Goal: Task Accomplishment & Management: Manage account settings

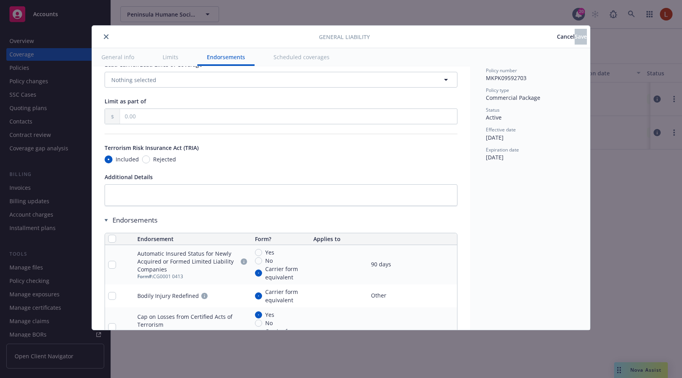
scroll to position [871, 0]
click at [153, 163] on span "Rejected" at bounding box center [164, 160] width 23 height 8
click at [150, 163] on input "Rejected" at bounding box center [146, 160] width 8 height 8
radio input "true"
click at [123, 156] on span "Included" at bounding box center [127, 160] width 23 height 8
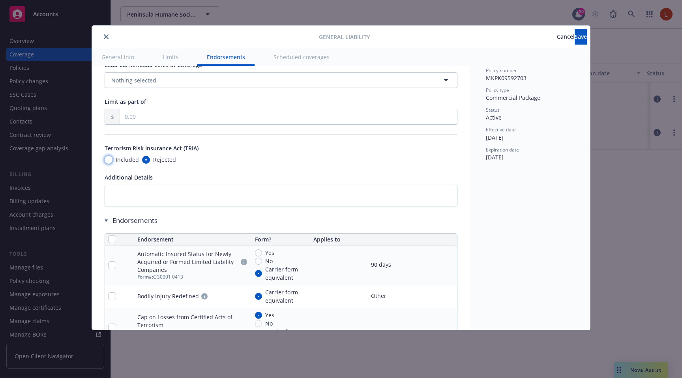
click at [112, 156] on input "Included" at bounding box center [109, 160] width 8 height 8
radio input "true"
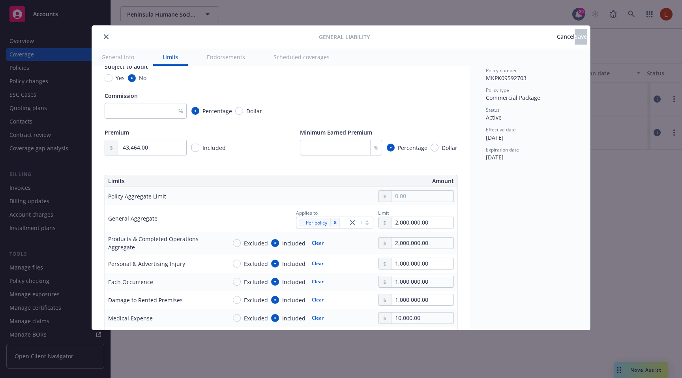
scroll to position [0, 0]
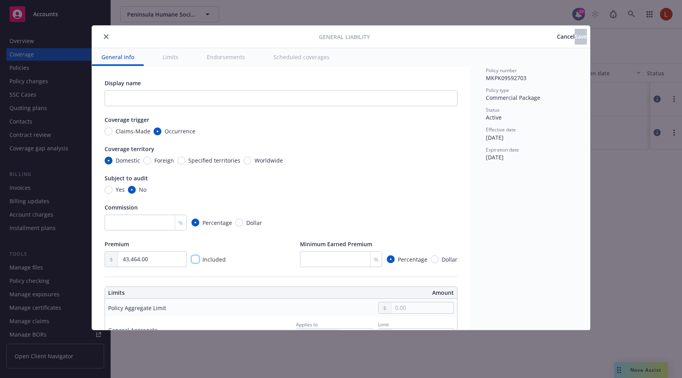
click at [198, 258] on input "checkbox" at bounding box center [195, 259] width 8 height 8
checkbox input "true"
click at [197, 261] on input "checkbox" at bounding box center [195, 259] width 8 height 8
checkbox input "false"
click at [557, 35] on span "Cancel" at bounding box center [566, 36] width 18 height 7
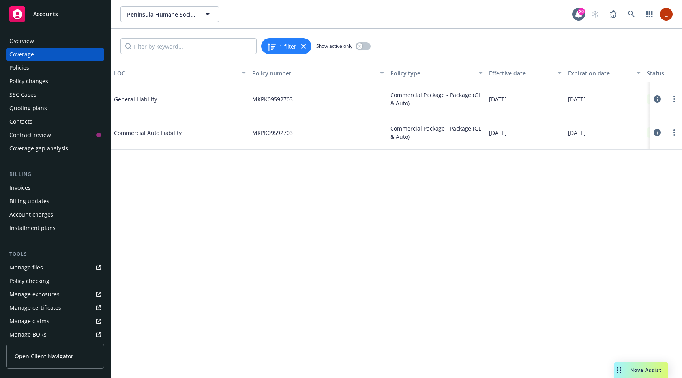
click at [658, 100] on icon at bounding box center [657, 99] width 7 height 7
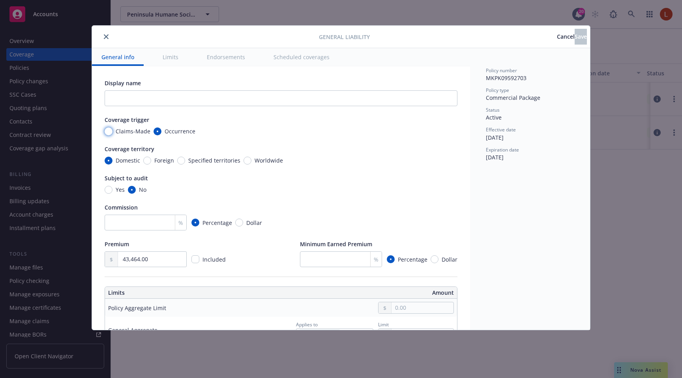
click at [107, 132] on input "Claims-Made" at bounding box center [109, 131] width 8 height 8
radio input "true"
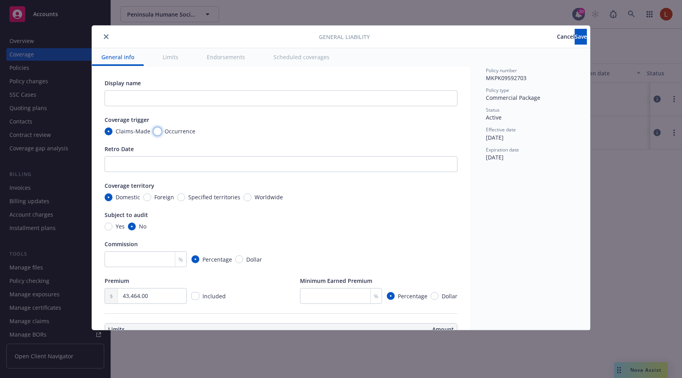
click at [154, 134] on input "Occurrence" at bounding box center [158, 131] width 8 height 8
radio input "true"
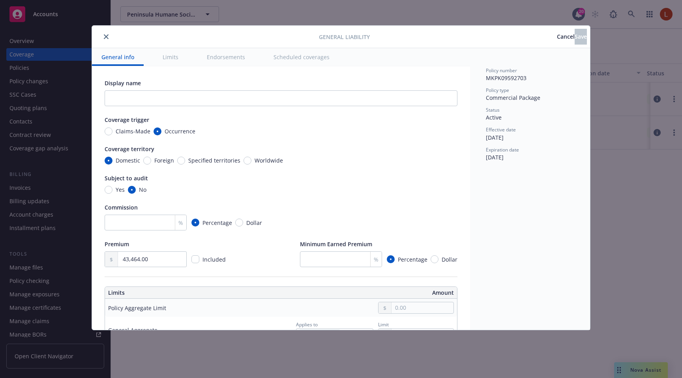
click at [122, 133] on span "Claims-Made" at bounding box center [133, 131] width 35 height 8
click at [112, 133] on input "Claims-Made" at bounding box center [109, 131] width 8 height 8
radio input "true"
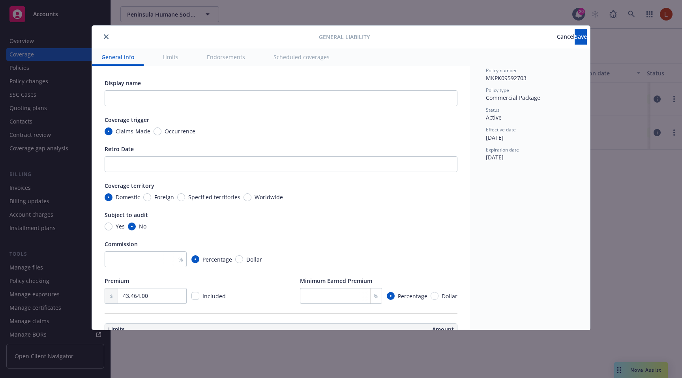
click at [165, 131] on span "Occurrence" at bounding box center [180, 131] width 31 height 8
click at [161, 131] on input "Occurrence" at bounding box center [158, 131] width 8 height 8
radio input "true"
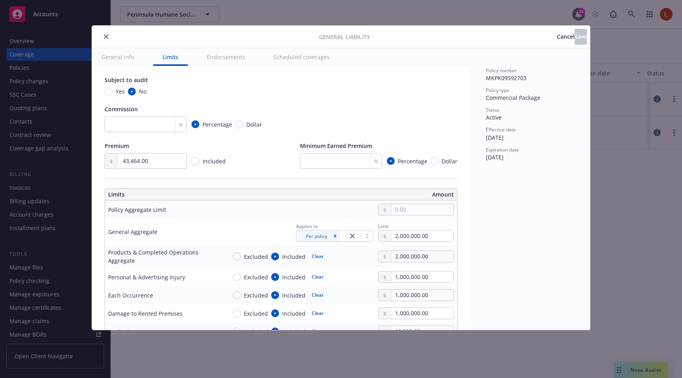
scroll to position [126, 0]
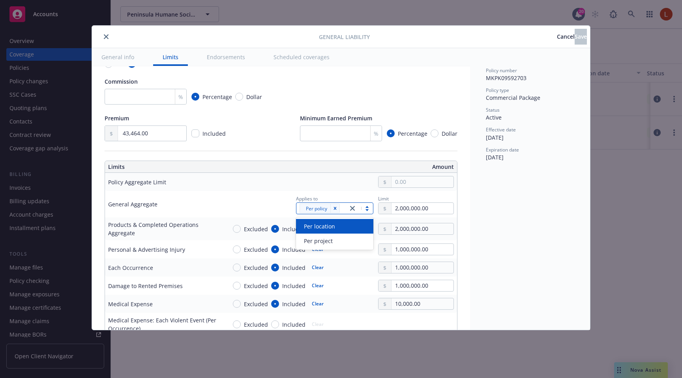
click at [345, 209] on div "Per policy" at bounding box center [321, 208] width 51 height 11
click at [328, 236] on div "Per project" at bounding box center [334, 241] width 77 height 15
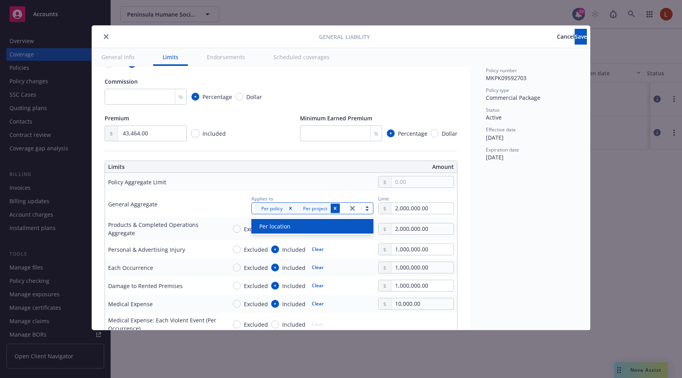
click at [334, 207] on icon "Remove [object Object]" at bounding box center [335, 208] width 3 height 3
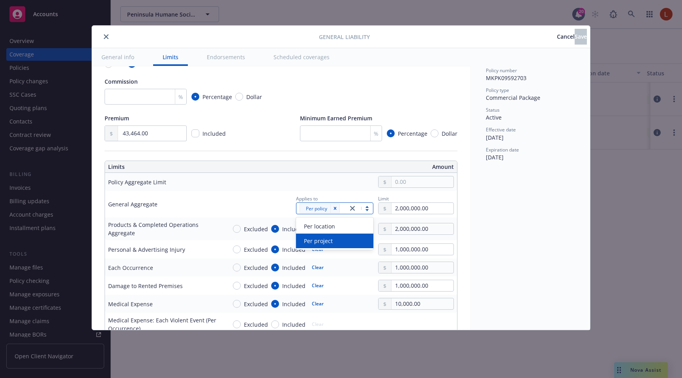
click at [330, 242] on span "Per project" at bounding box center [318, 241] width 29 height 8
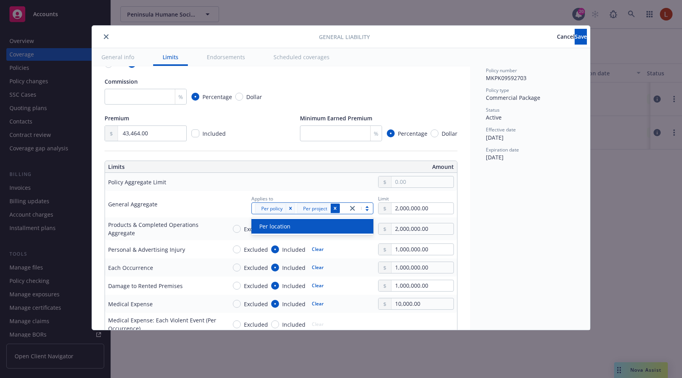
click at [339, 208] on div "Remove [object Object]" at bounding box center [334, 208] width 9 height 9
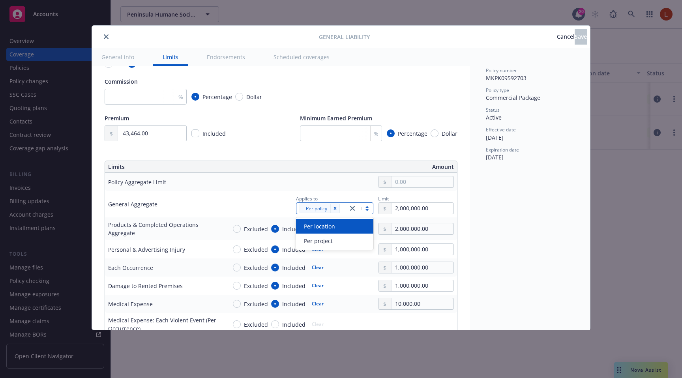
click at [524, 210] on div "Policy number MKPK09592703 Policy type Commercial Package Status Active Effecti…" at bounding box center [530, 189] width 120 height 282
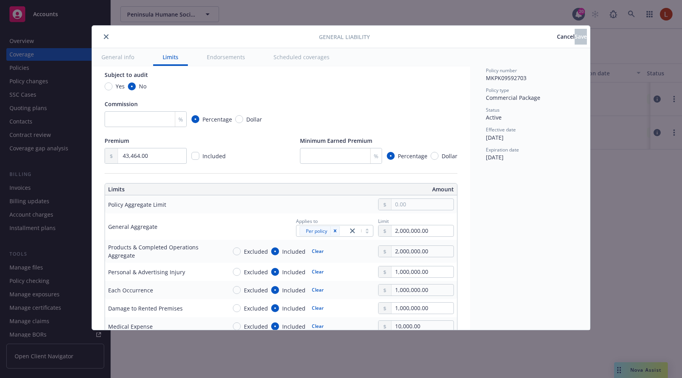
scroll to position [170, 0]
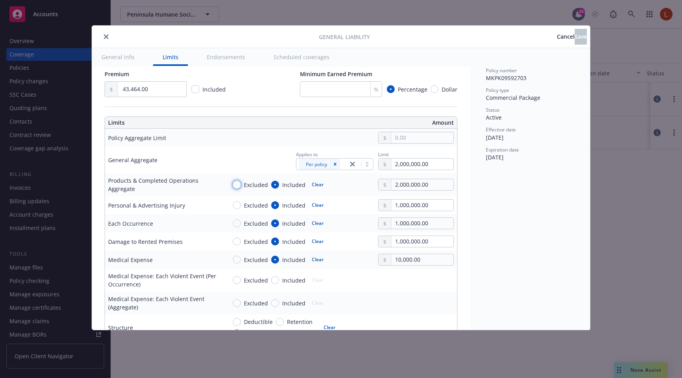
click at [238, 182] on input "Excluded" at bounding box center [237, 185] width 8 height 8
radio input "true"
click at [275, 183] on input "Included" at bounding box center [275, 185] width 8 height 8
radio input "true"
click at [557, 36] on span "Cancel" at bounding box center [566, 36] width 18 height 7
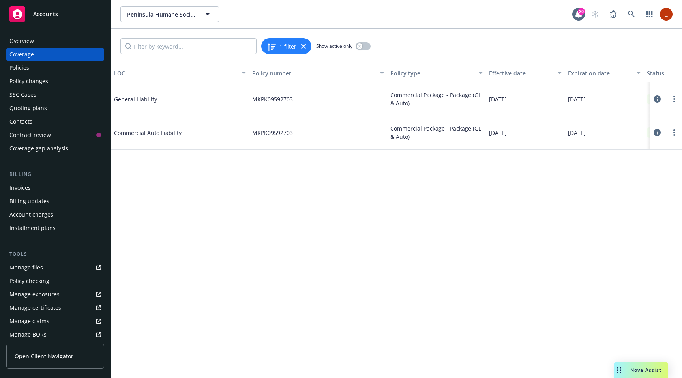
click at [657, 99] on icon at bounding box center [657, 99] width 7 height 7
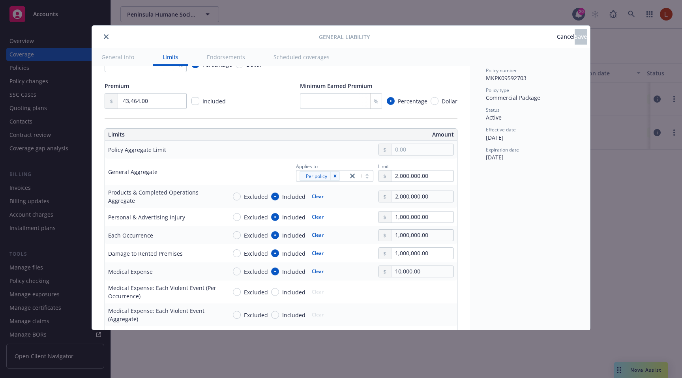
scroll to position [159, 0]
click at [253, 269] on span "Excluded" at bounding box center [256, 271] width 24 height 8
click at [241, 269] on input "Excluded" at bounding box center [237, 271] width 8 height 8
radio input "true"
click at [278, 269] on div "Included" at bounding box center [288, 271] width 34 height 8
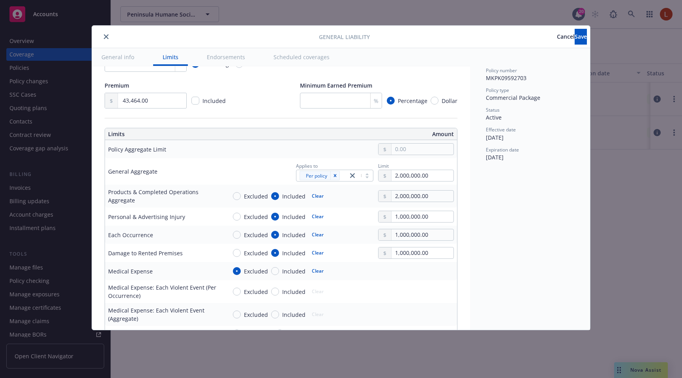
click at [278, 269] on input "Included" at bounding box center [275, 271] width 8 height 8
radio input "true"
click at [557, 39] on span "Cancel" at bounding box center [566, 36] width 18 height 7
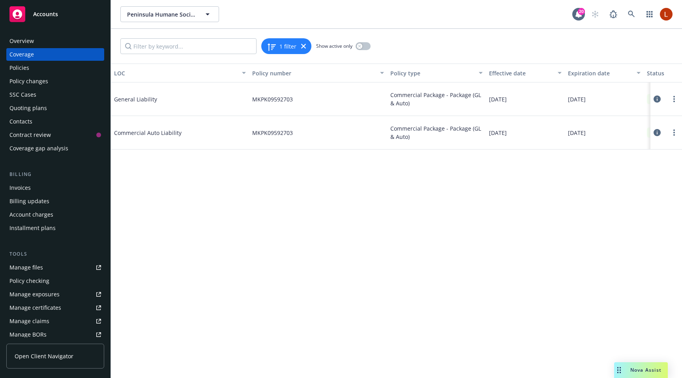
click at [659, 96] on icon at bounding box center [657, 99] width 7 height 7
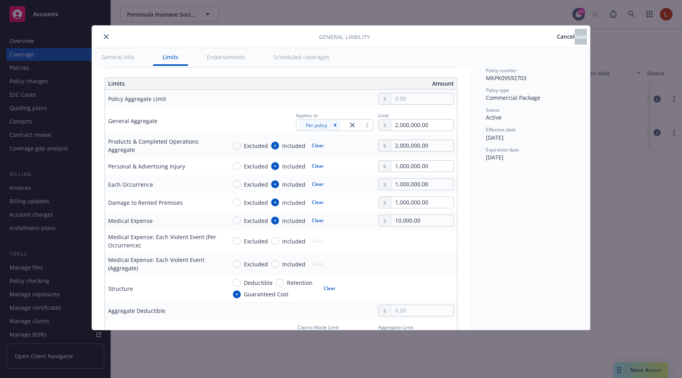
scroll to position [210, 0]
click at [239, 283] on input "Deductible" at bounding box center [237, 283] width 8 height 8
radio input "true"
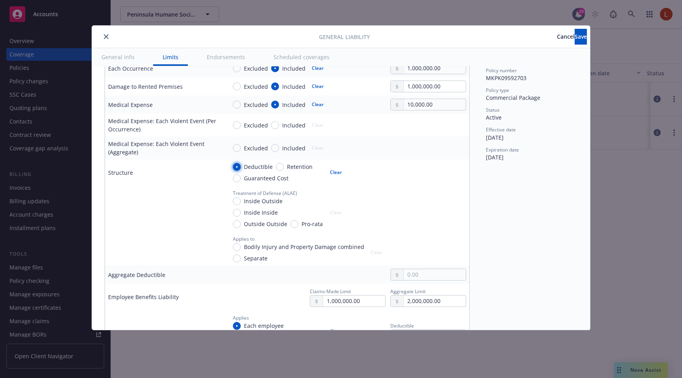
scroll to position [326, 0]
click at [284, 167] on span "Retention" at bounding box center [298, 165] width 29 height 8
click at [283, 167] on input "Retention" at bounding box center [280, 166] width 8 height 8
radio input "true"
click at [263, 178] on span "Guaranteed Cost" at bounding box center [266, 177] width 45 height 8
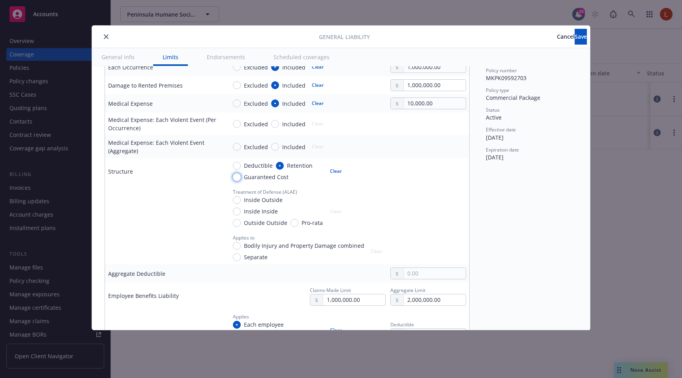
click at [241, 178] on input "Guaranteed Cost" at bounding box center [237, 177] width 8 height 8
radio input "true"
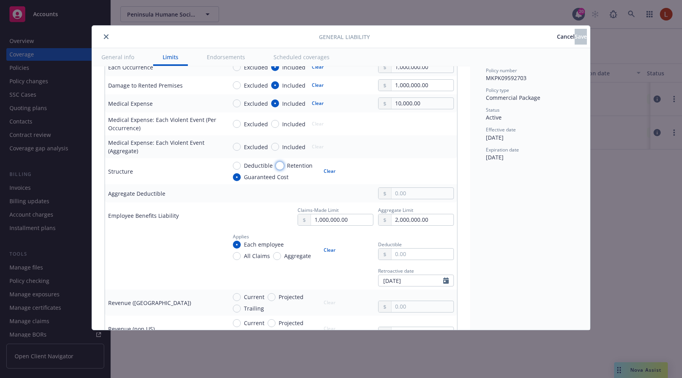
click at [279, 165] on input "Retention" at bounding box center [280, 166] width 8 height 8
radio input "true"
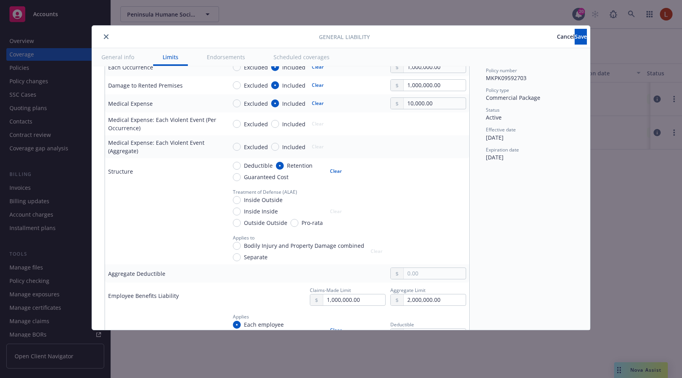
click at [254, 169] on span "Deductible" at bounding box center [258, 165] width 29 height 8
click at [241, 169] on input "Deductible" at bounding box center [237, 166] width 8 height 8
radio input "true"
click at [284, 164] on span "Retention" at bounding box center [298, 165] width 29 height 8
click at [283, 164] on input "Retention" at bounding box center [280, 166] width 8 height 8
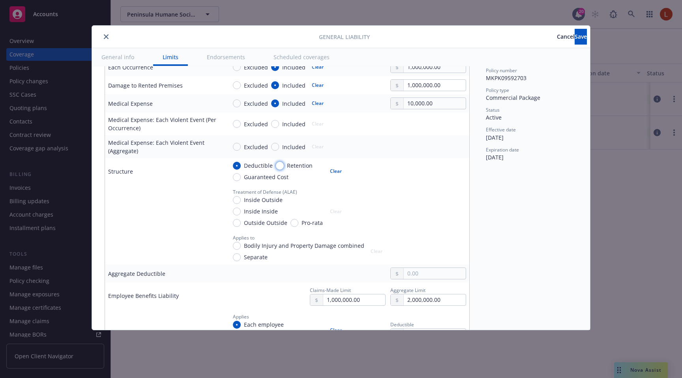
radio input "true"
click at [254, 167] on span "Deductible" at bounding box center [258, 165] width 29 height 8
click at [241, 167] on input "Deductible" at bounding box center [237, 166] width 8 height 8
radio input "true"
click at [282, 166] on div "Retention" at bounding box center [294, 165] width 37 height 8
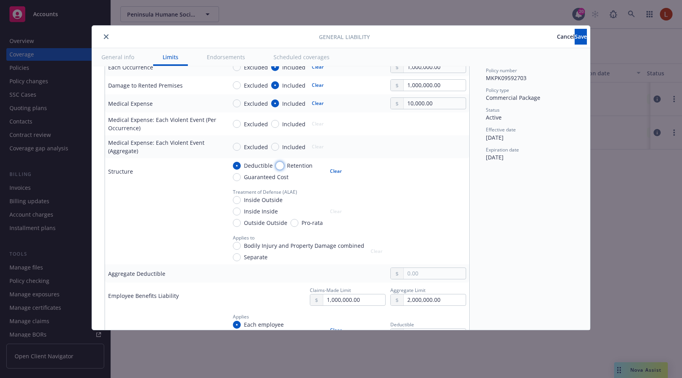
click at [282, 166] on input "Retention" at bounding box center [280, 166] width 8 height 8
radio input "true"
click at [253, 175] on span "Guaranteed Cost" at bounding box center [266, 177] width 45 height 8
click at [241, 175] on input "Guaranteed Cost" at bounding box center [237, 177] width 8 height 8
radio input "true"
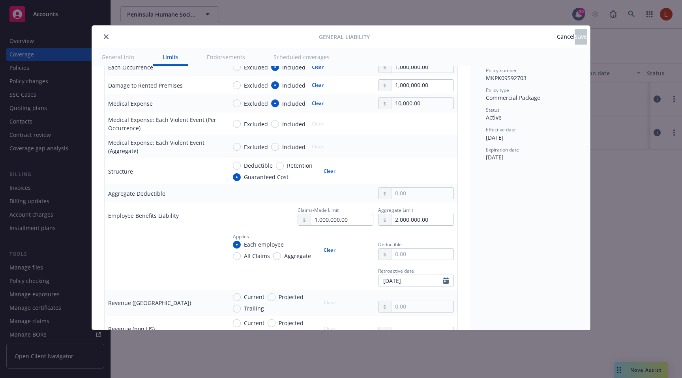
click at [247, 169] on span "Deductible" at bounding box center [258, 165] width 29 height 8
click at [241, 169] on input "Deductible" at bounding box center [237, 166] width 8 height 8
radio input "true"
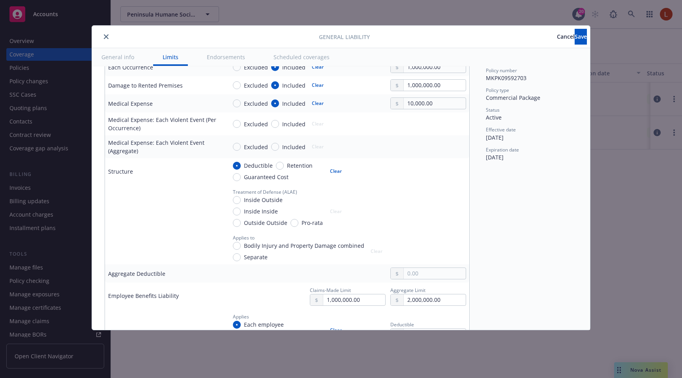
click at [291, 167] on span "Retention" at bounding box center [300, 165] width 26 height 8
click at [284, 167] on input "Retention" at bounding box center [280, 166] width 8 height 8
radio input "true"
click at [265, 165] on span "Deductible" at bounding box center [258, 165] width 29 height 8
click at [241, 165] on input "Deductible" at bounding box center [237, 166] width 8 height 8
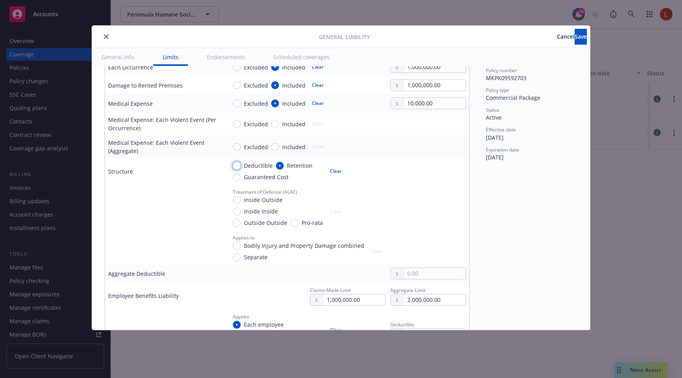
radio input "true"
click at [255, 202] on span "Inside Outside" at bounding box center [263, 200] width 39 height 8
click at [241, 202] on input "Inside Outside" at bounding box center [237, 200] width 8 height 8
radio input "true"
click at [251, 212] on span "Inside Inside" at bounding box center [261, 211] width 34 height 8
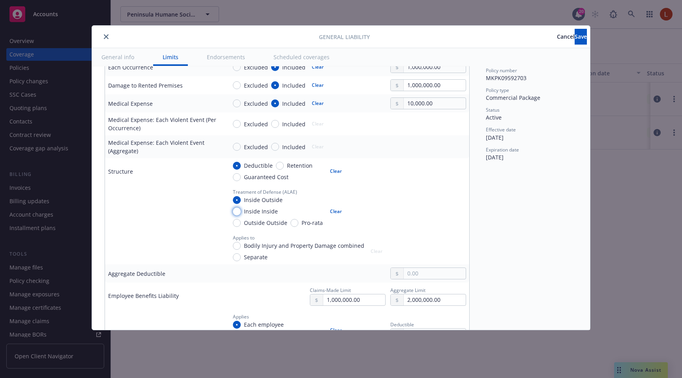
click at [241, 212] on input "Inside Inside" at bounding box center [237, 212] width 8 height 8
radio input "true"
click at [249, 223] on span "Outside Outside" at bounding box center [265, 223] width 43 height 8
click at [241, 223] on input "Outside Outside" at bounding box center [237, 223] width 8 height 8
radio input "true"
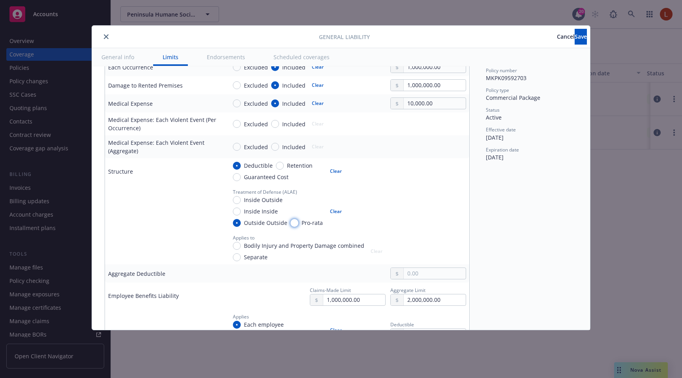
click at [294, 223] on input "Pro-rata" at bounding box center [295, 223] width 8 height 8
radio input "true"
click at [260, 244] on span "Bodily Injury and Property Damage combined" at bounding box center [304, 246] width 120 height 8
click at [241, 244] on input "Bodily Injury and Property Damage combined" at bounding box center [237, 246] width 8 height 8
radio input "true"
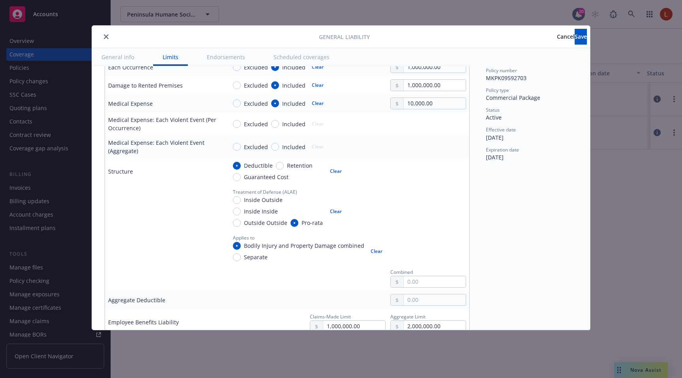
click at [253, 259] on span "Separate" at bounding box center [256, 257] width 24 height 8
click at [241, 259] on input "Separate" at bounding box center [237, 257] width 8 height 8
radio input "true"
click at [258, 243] on span "Bodily Injury and Property Damage combined" at bounding box center [304, 246] width 120 height 8
click at [241, 243] on input "Bodily Injury and Property Damage combined" at bounding box center [237, 246] width 8 height 8
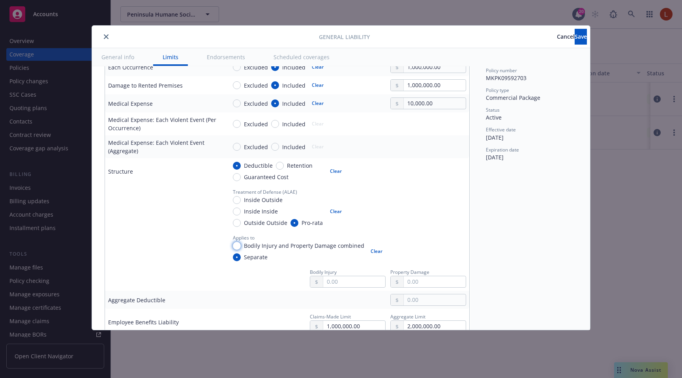
radio input "true"
click at [282, 167] on div "Retention" at bounding box center [294, 165] width 37 height 8
click at [282, 167] on input "Retention" at bounding box center [280, 166] width 8 height 8
click at [334, 171] on button "Clear" at bounding box center [335, 171] width 21 height 11
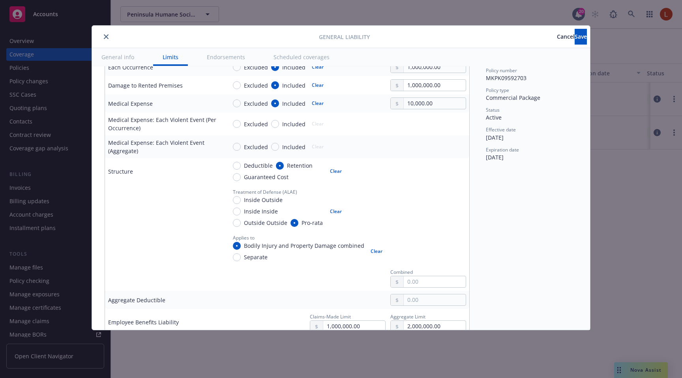
radio input "false"
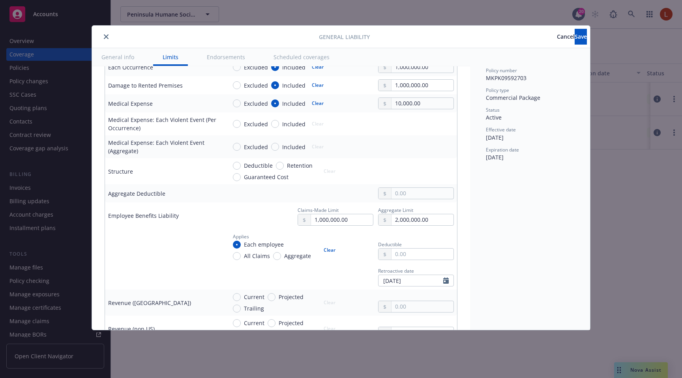
click at [244, 166] on span "Deductible" at bounding box center [258, 165] width 29 height 8
click at [241, 166] on input "Deductible" at bounding box center [237, 166] width 8 height 8
radio input "true"
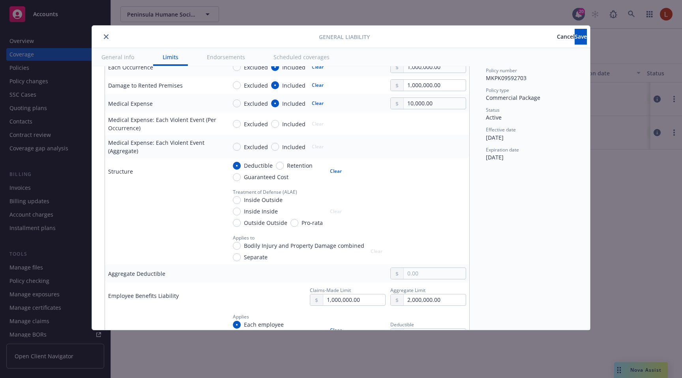
click at [242, 203] on span "Inside Outside" at bounding box center [262, 200] width 42 height 8
click at [241, 203] on input "Inside Outside" at bounding box center [237, 200] width 8 height 8
radio input "true"
click at [246, 214] on span "Inside Inside" at bounding box center [261, 211] width 34 height 8
click at [241, 214] on input "Inside Inside" at bounding box center [237, 212] width 8 height 8
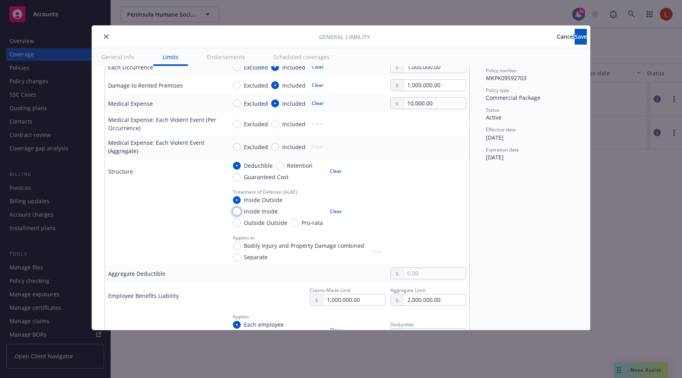
radio input "true"
click at [246, 222] on span "Outside Outside" at bounding box center [265, 223] width 43 height 8
click at [241, 222] on input "Outside Outside" at bounding box center [237, 223] width 8 height 8
radio input "true"
click at [302, 227] on span "Pro-rata" at bounding box center [312, 223] width 21 height 8
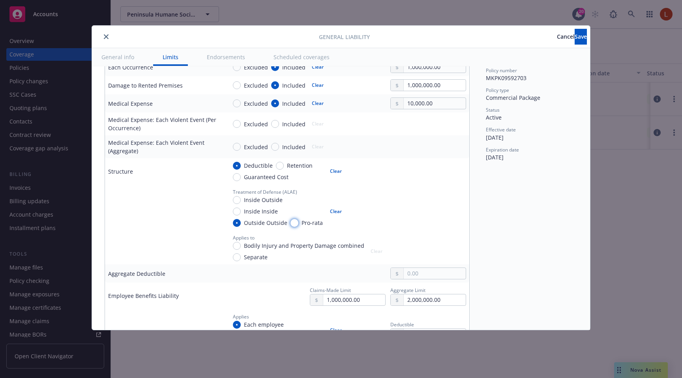
click at [298, 227] on input "Pro-rata" at bounding box center [295, 223] width 8 height 8
click at [339, 212] on button "Clear" at bounding box center [335, 211] width 21 height 11
radio input "false"
click at [248, 247] on span "Bodily Injury and Property Damage combined" at bounding box center [304, 246] width 120 height 8
click at [241, 247] on input "Bodily Injury and Property Damage combined" at bounding box center [237, 246] width 8 height 8
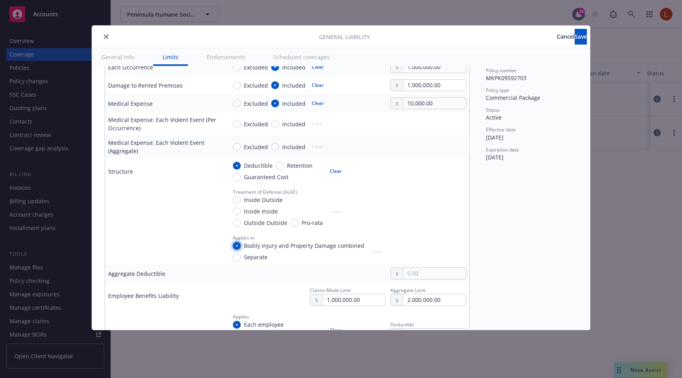
radio input "true"
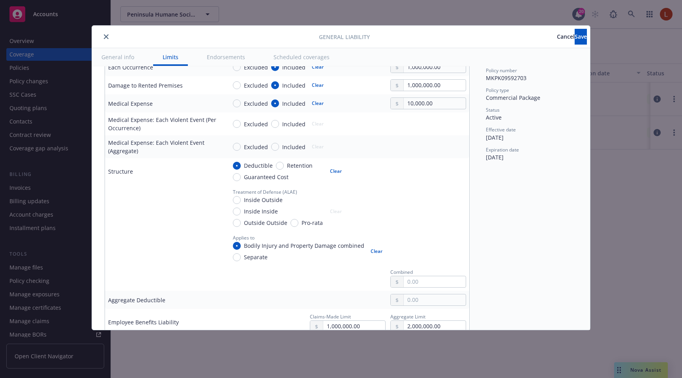
click at [246, 260] on span "Separate" at bounding box center [256, 257] width 24 height 8
click at [241, 260] on input "Separate" at bounding box center [237, 257] width 8 height 8
radio input "true"
click at [249, 248] on span "Bodily Injury and Property Damage combined" at bounding box center [304, 246] width 120 height 8
click at [241, 248] on input "Bodily Injury and Property Damage combined" at bounding box center [237, 246] width 8 height 8
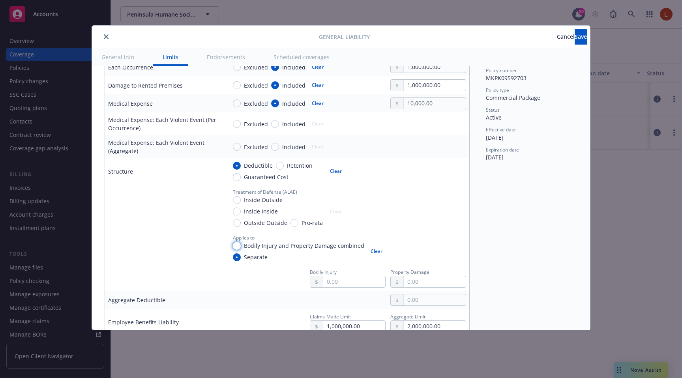
radio input "true"
click at [248, 259] on span "Separate" at bounding box center [256, 257] width 24 height 8
click at [241, 259] on input "Separate" at bounding box center [237, 257] width 8 height 8
radio input "true"
click at [255, 245] on span "Bodily Injury and Property Damage combined" at bounding box center [304, 246] width 120 height 8
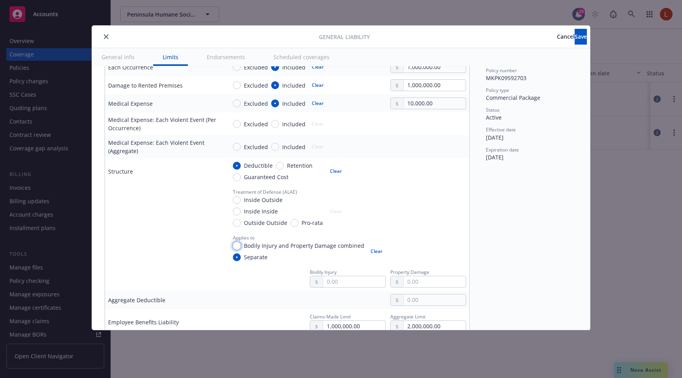
click at [241, 245] on input "Bodily Injury and Property Damage combined" at bounding box center [237, 246] width 8 height 8
radio input "true"
click at [262, 260] on span "Separate" at bounding box center [256, 257] width 24 height 8
click at [241, 260] on input "Separate" at bounding box center [237, 257] width 8 height 8
radio input "true"
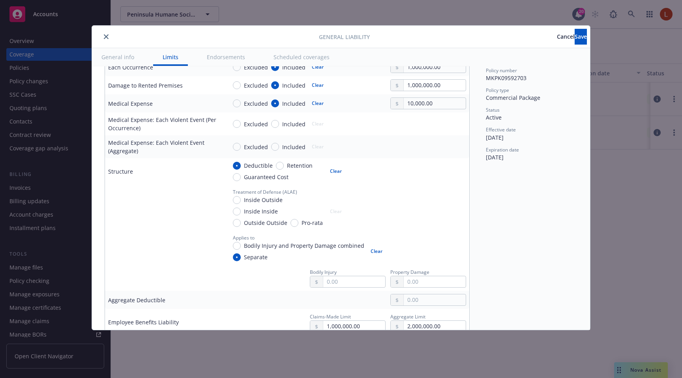
click at [557, 41] on button "Cancel" at bounding box center [566, 37] width 18 height 16
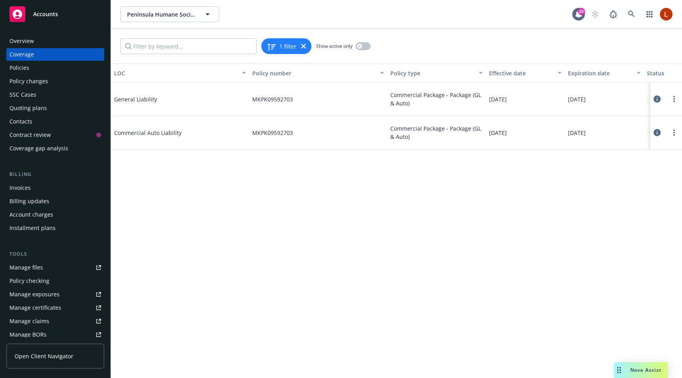
click at [656, 99] on icon at bounding box center [657, 99] width 7 height 7
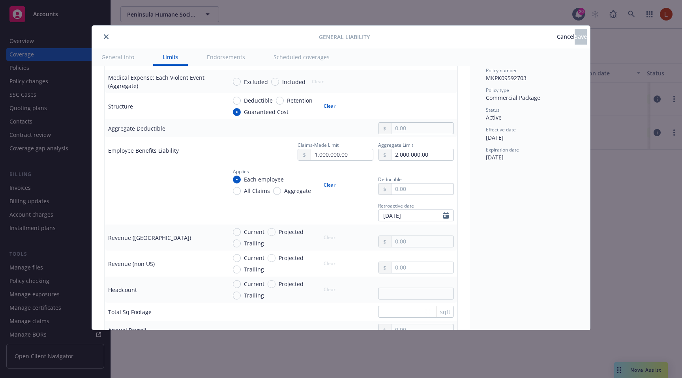
scroll to position [410, 0]
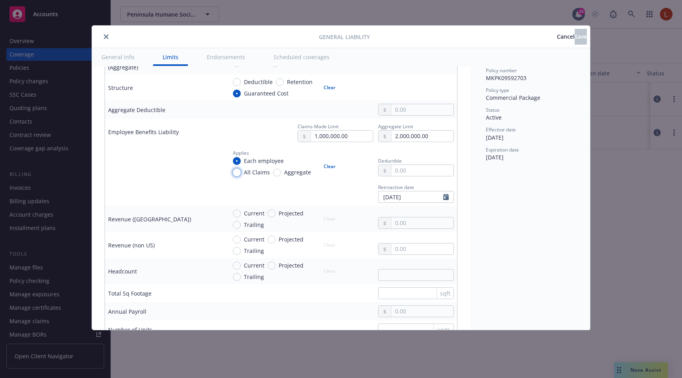
click at [236, 174] on input "All Claims" at bounding box center [237, 173] width 8 height 8
radio input "true"
click at [281, 171] on span "Aggregate" at bounding box center [296, 172] width 30 height 8
click at [280, 171] on input "Aggregate" at bounding box center [277, 173] width 8 height 8
radio input "true"
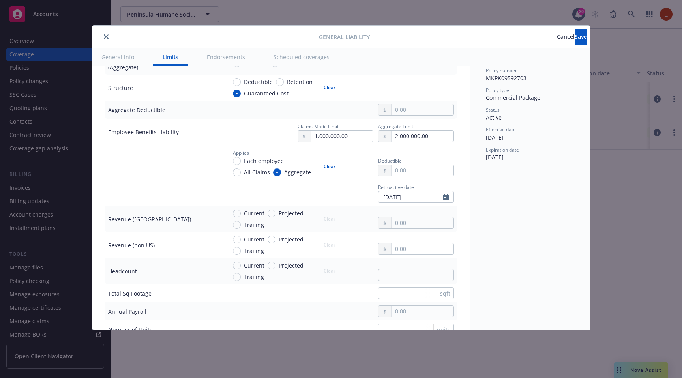
click at [248, 163] on span "Each employee" at bounding box center [264, 161] width 40 height 8
click at [241, 163] on input "Each employee" at bounding box center [237, 161] width 8 height 8
radio input "true"
click at [240, 171] on input "All Claims" at bounding box center [237, 173] width 8 height 8
radio input "true"
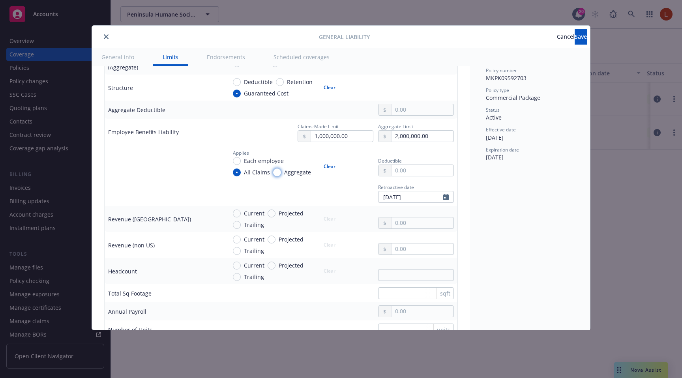
click at [277, 173] on input "Aggregate" at bounding box center [277, 173] width 8 height 8
radio input "true"
click at [256, 165] on span "Each employee" at bounding box center [264, 161] width 40 height 8
click at [241, 165] on input "Each employee" at bounding box center [237, 161] width 8 height 8
radio input "true"
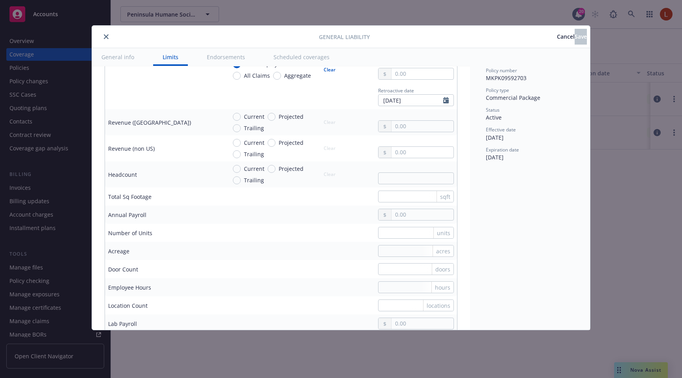
scroll to position [502, 0]
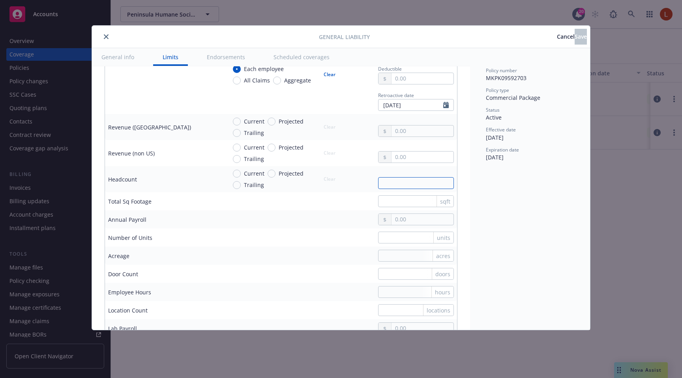
click at [397, 183] on input "text" at bounding box center [416, 183] width 76 height 12
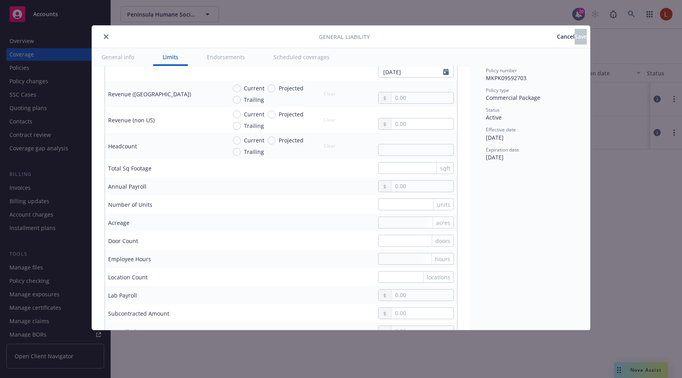
scroll to position [560, 0]
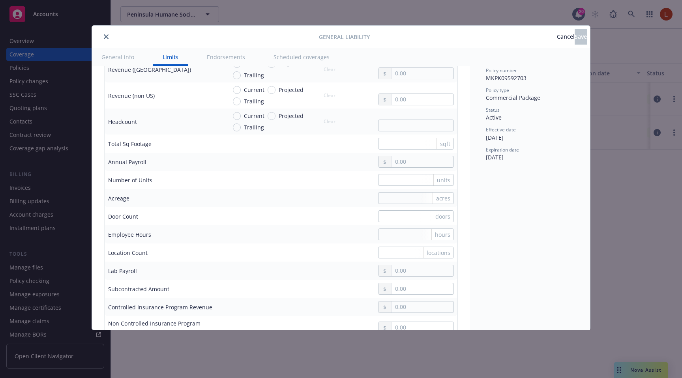
click at [390, 152] on td "sqft" at bounding box center [340, 144] width 234 height 18
drag, startPoint x: 168, startPoint y: 165, endPoint x: 109, endPoint y: 165, distance: 59.2
click at [109, 165] on div "Annual Payroll" at bounding box center [164, 162] width 112 height 8
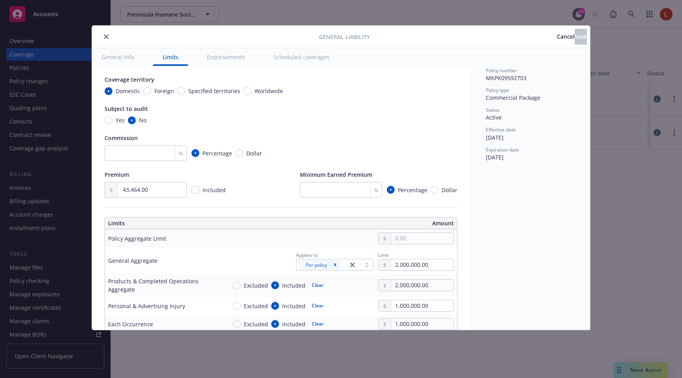
scroll to position [0, 0]
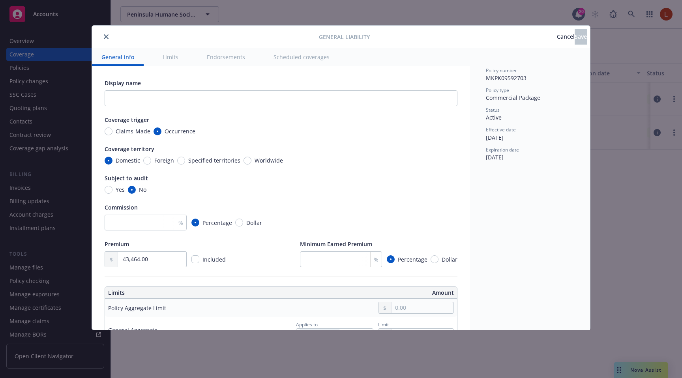
click at [128, 134] on span "Claims-Made" at bounding box center [133, 131] width 35 height 8
click at [112, 134] on input "Claims-Made" at bounding box center [109, 131] width 8 height 8
radio input "true"
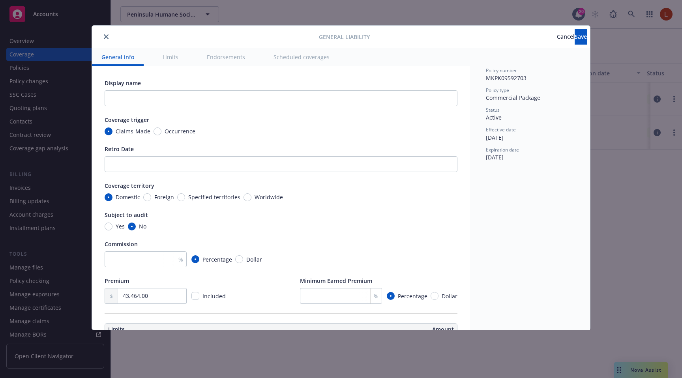
click at [165, 133] on span "Occurrence" at bounding box center [180, 131] width 31 height 8
click at [161, 133] on input "Occurrence" at bounding box center [158, 131] width 8 height 8
radio input "true"
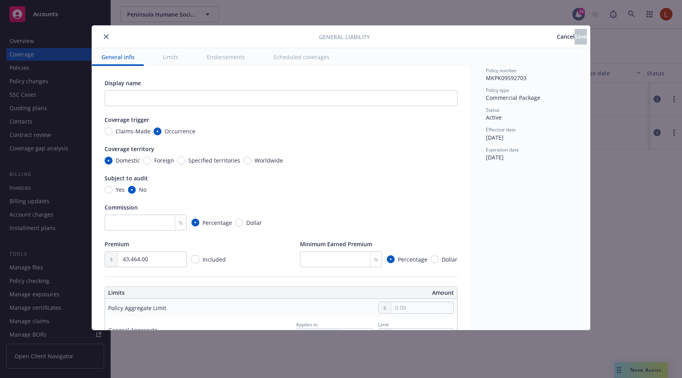
click at [122, 135] on span "Claims-Made" at bounding box center [133, 131] width 35 height 8
click at [112, 135] on input "Claims-Made" at bounding box center [109, 131] width 8 height 8
radio input "true"
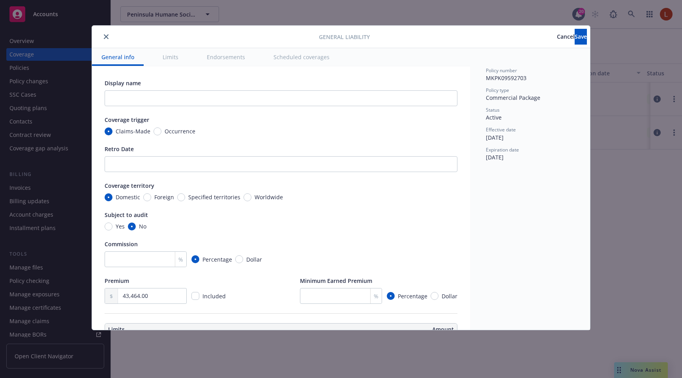
click at [169, 129] on span "Occurrence" at bounding box center [180, 131] width 31 height 8
click at [161, 129] on input "Occurrence" at bounding box center [158, 131] width 8 height 8
radio input "true"
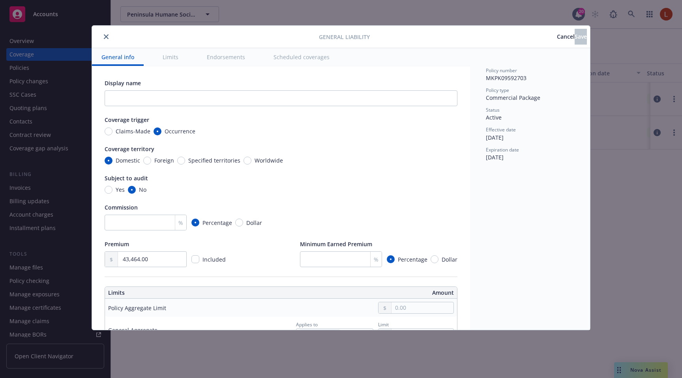
click at [557, 34] on button "Cancel" at bounding box center [566, 37] width 18 height 16
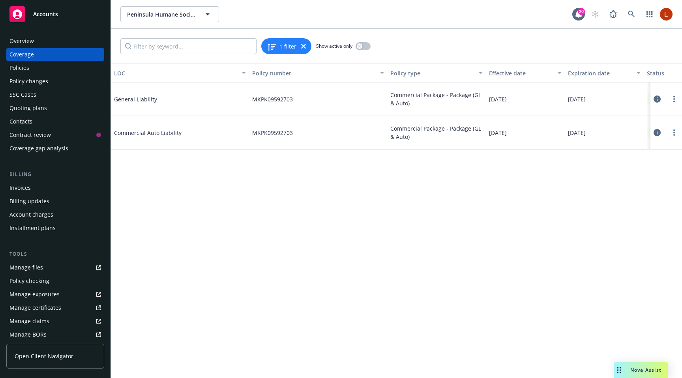
click at [659, 99] on icon at bounding box center [657, 99] width 7 height 7
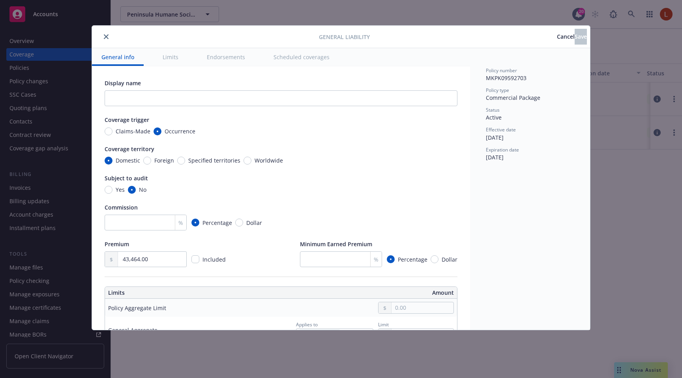
click at [193, 161] on span "Specified territories" at bounding box center [214, 160] width 52 height 8
click at [185, 161] on input "Specified territories" at bounding box center [181, 161] width 8 height 8
radio input "true"
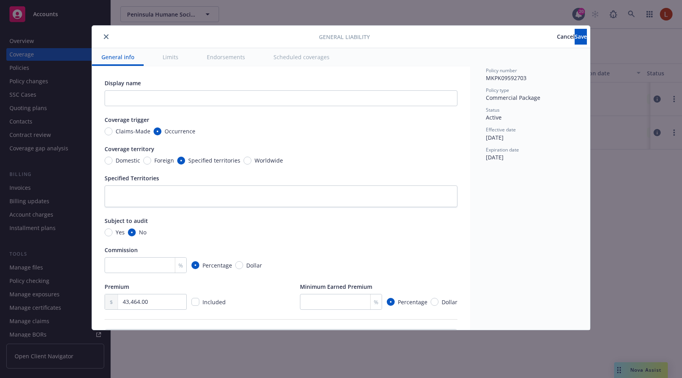
click at [122, 159] on span "Domestic" at bounding box center [128, 160] width 24 height 8
click at [112, 159] on input "Domestic" at bounding box center [109, 161] width 8 height 8
radio input "true"
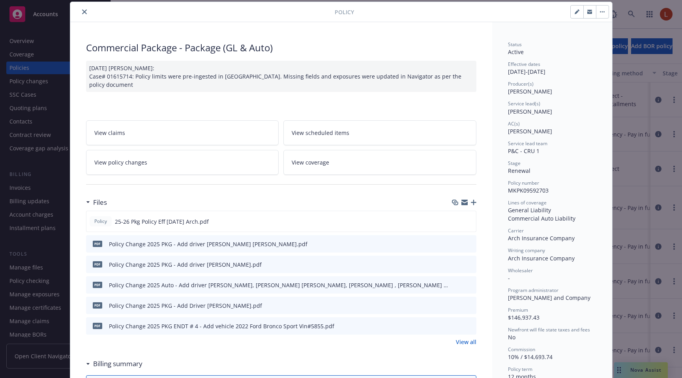
scroll to position [24, 0]
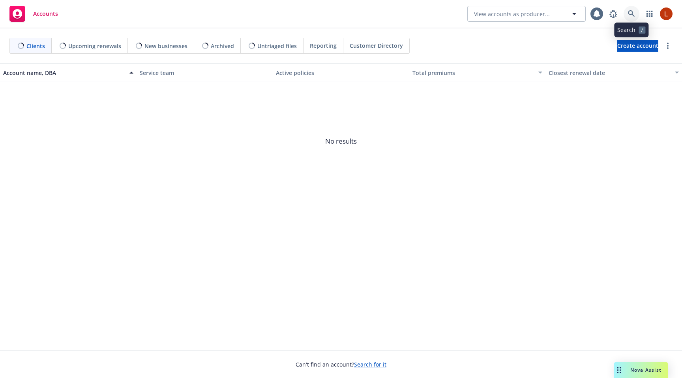
click at [632, 14] on icon at bounding box center [631, 13] width 7 height 7
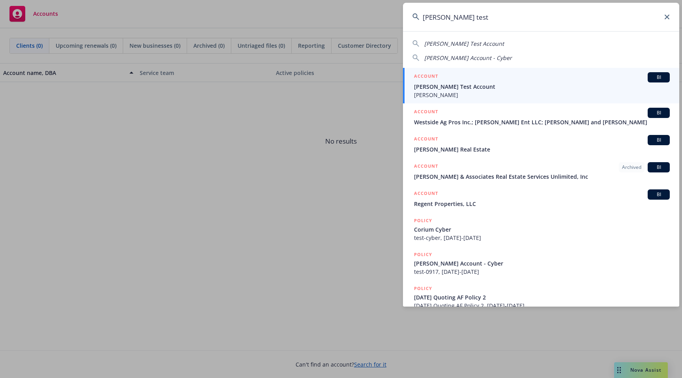
type input "linda test"
click at [489, 88] on span "Linda Test Account" at bounding box center [542, 86] width 256 height 8
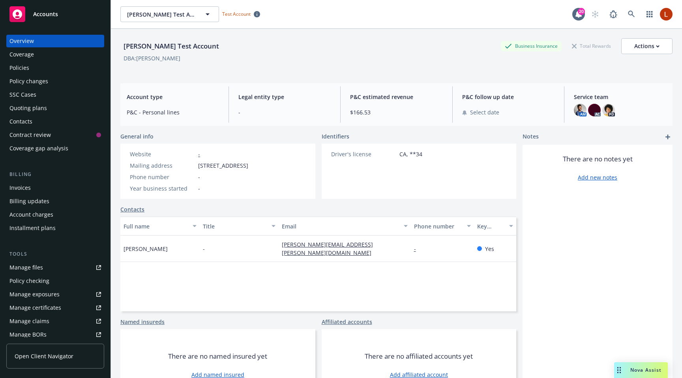
click at [27, 58] on div "Coverage" at bounding box center [21, 54] width 24 height 13
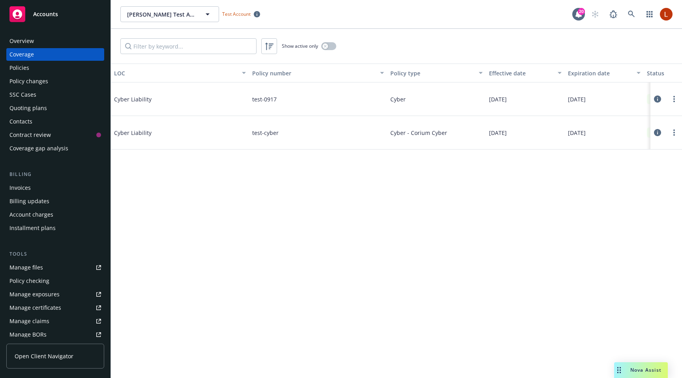
click at [658, 98] on icon at bounding box center [657, 99] width 7 height 7
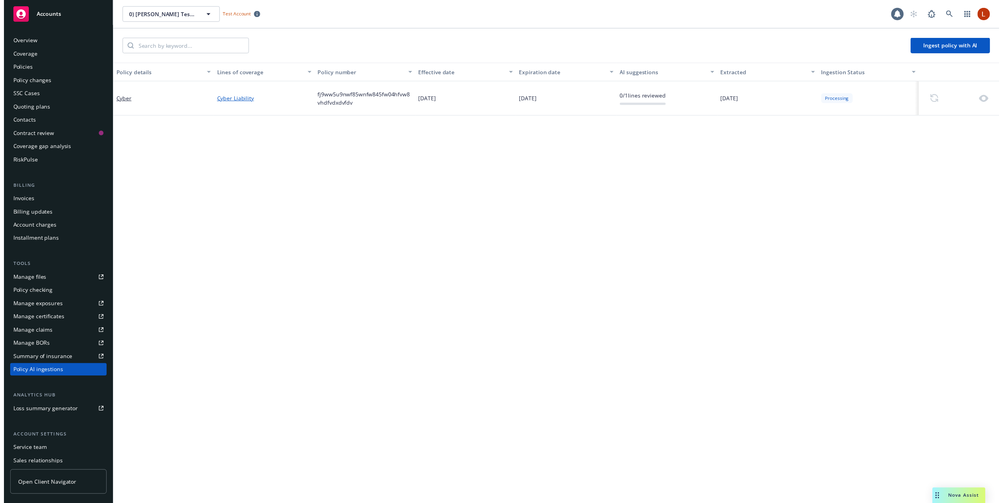
scroll to position [44, 0]
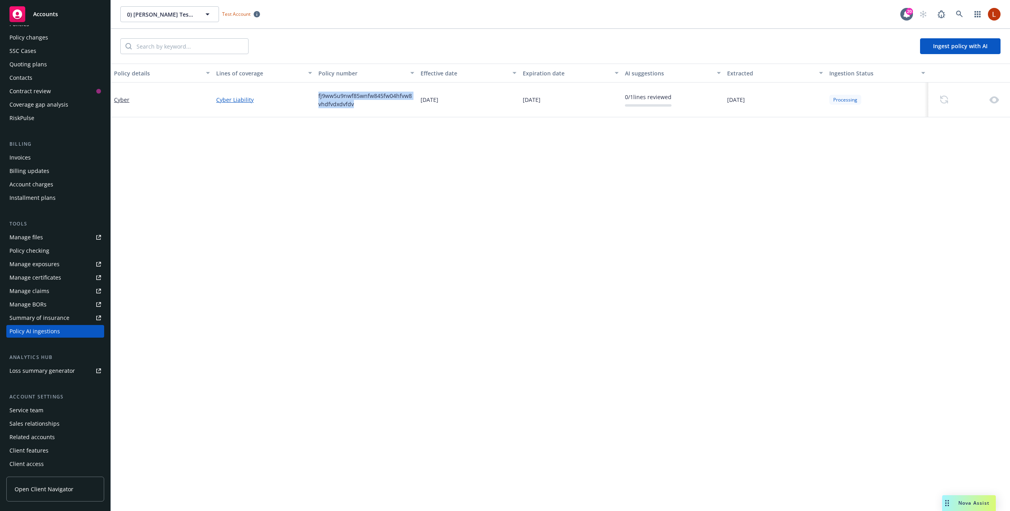
drag, startPoint x: 354, startPoint y: 110, endPoint x: 318, endPoint y: 93, distance: 39.6
click at [318, 93] on div "fj9ww5u9nwf85wnfw845fw04hfvw8vhdfvdxdvfdv" at bounding box center [366, 99] width 102 height 35
copy span "fj9ww5u9nwf85wnfw845fw04hfvw8vhdfvdxdvfdv"
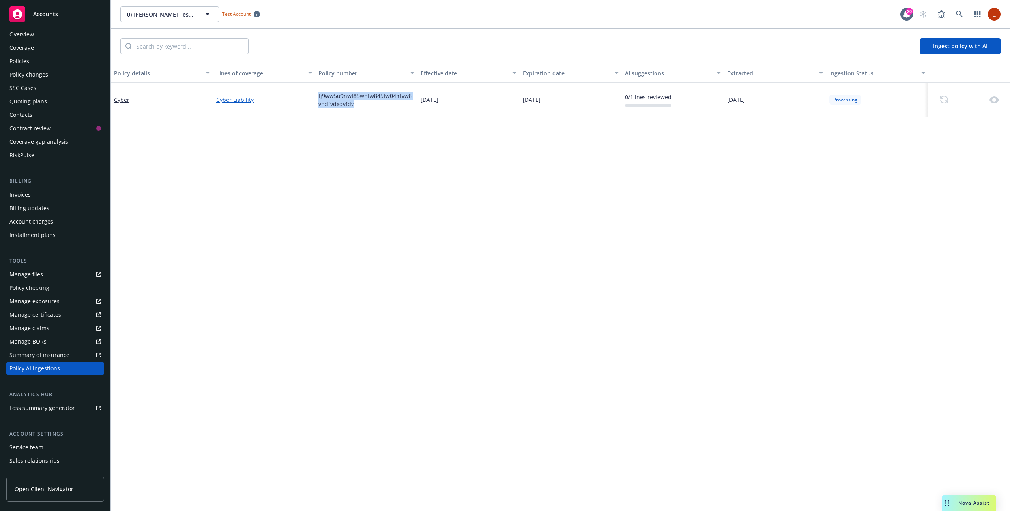
scroll to position [0, 0]
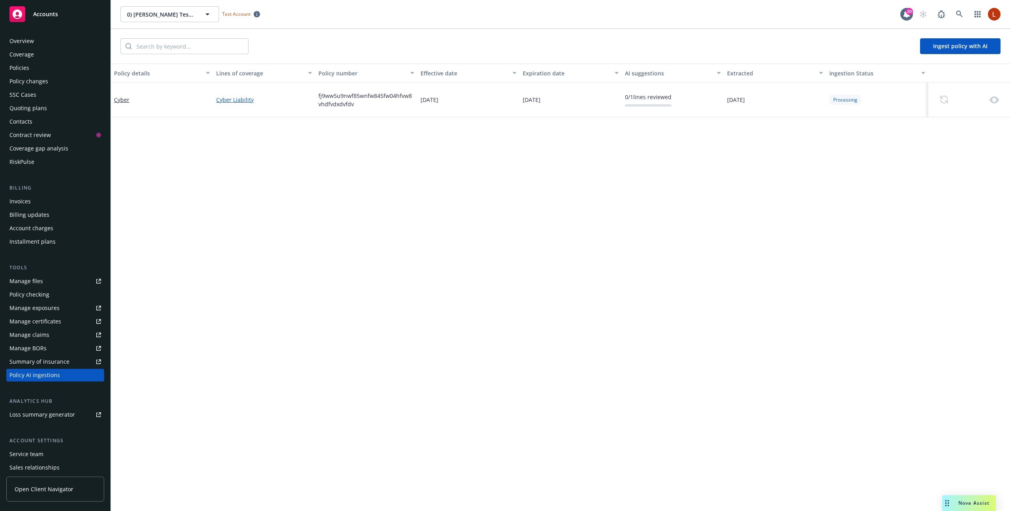
click at [232, 99] on link "Cyber Liability" at bounding box center [264, 100] width 96 height 8
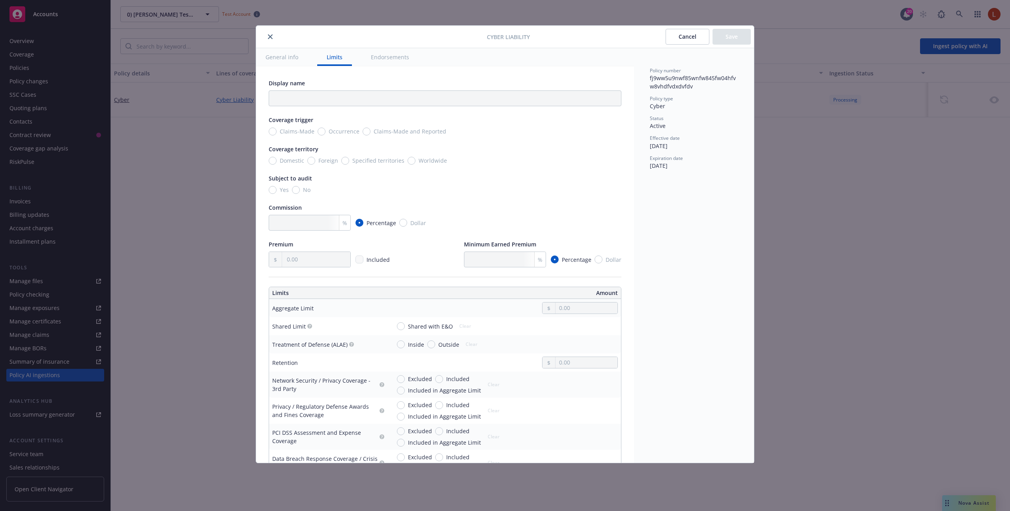
click at [127, 100] on div "Cyber Liability Cancel Save General info Limits Endorsements Display name Cover…" at bounding box center [505, 255] width 1010 height 511
click at [271, 37] on icon "close" at bounding box center [270, 36] width 5 height 5
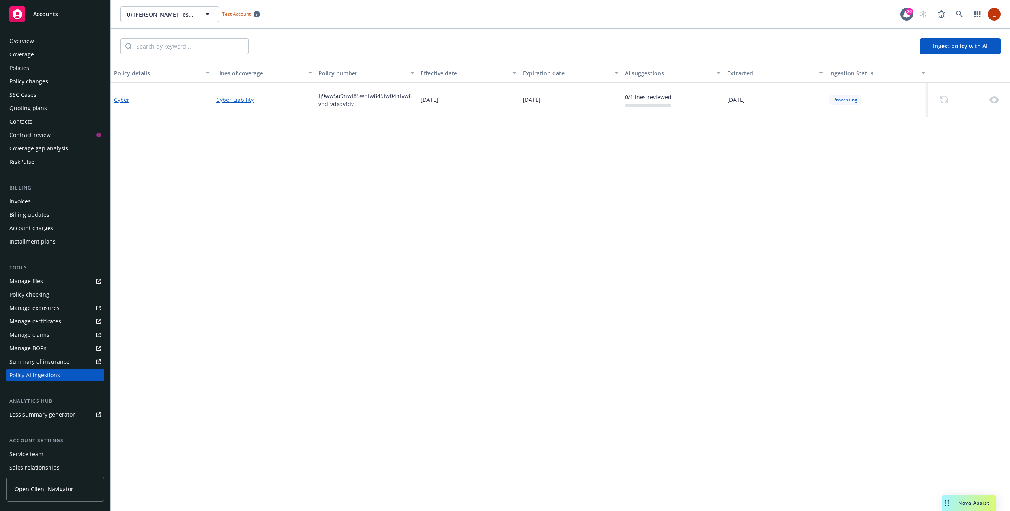
click at [121, 100] on link "Cyber" at bounding box center [121, 99] width 15 height 7
click at [120, 101] on link "Cyber" at bounding box center [121, 99] width 15 height 7
click at [117, 97] on link "Cyber" at bounding box center [121, 99] width 15 height 7
click at [121, 101] on link "Cyber" at bounding box center [121, 99] width 15 height 7
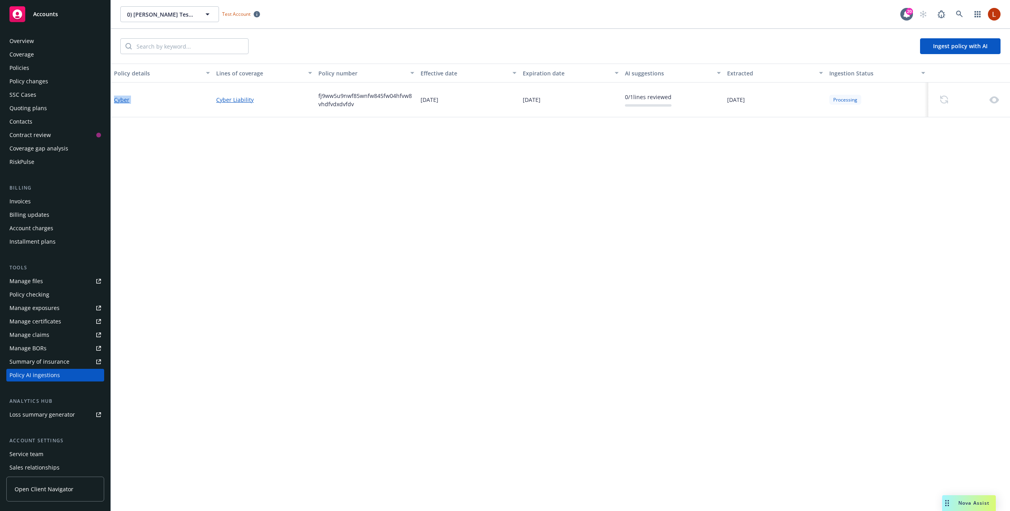
click at [121, 101] on link "Cyber" at bounding box center [121, 99] width 15 height 7
click at [236, 96] on link "Cyber Liability" at bounding box center [264, 100] width 96 height 8
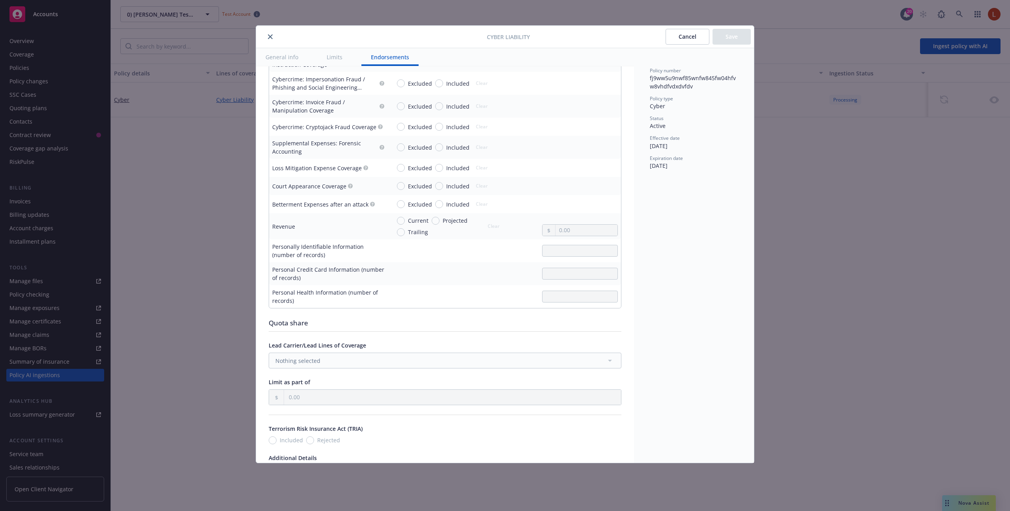
scroll to position [1299, 0]
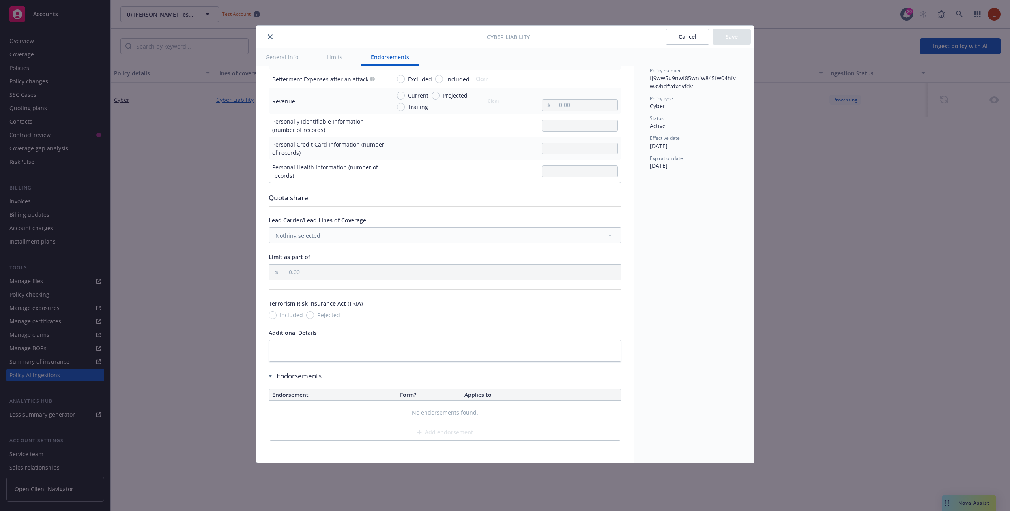
click at [161, 171] on div "Cyber Liability Cancel Save General info Limits Endorsements Display name Cover…" at bounding box center [505, 255] width 1010 height 511
click at [269, 34] on icon "close" at bounding box center [270, 36] width 5 height 5
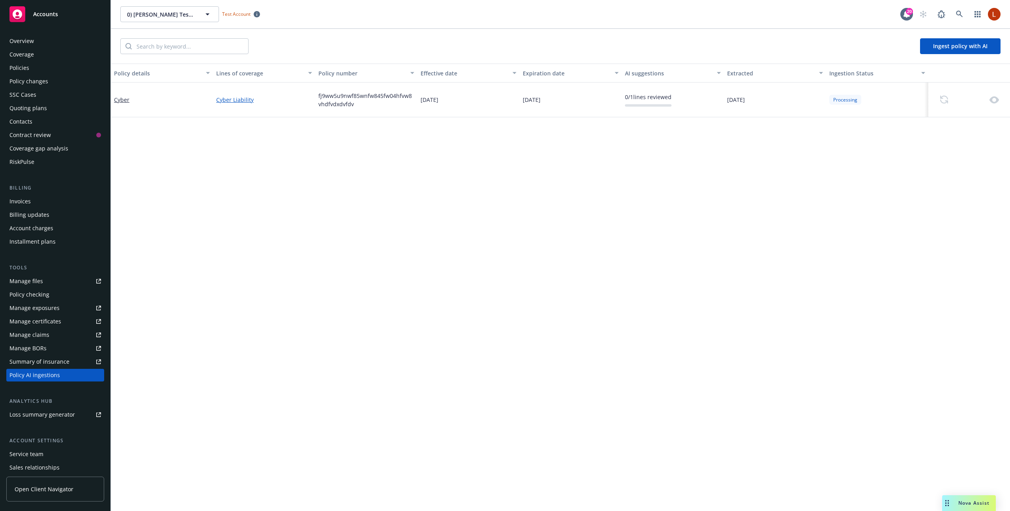
click at [28, 69] on div "Policies" at bounding box center [19, 68] width 20 height 13
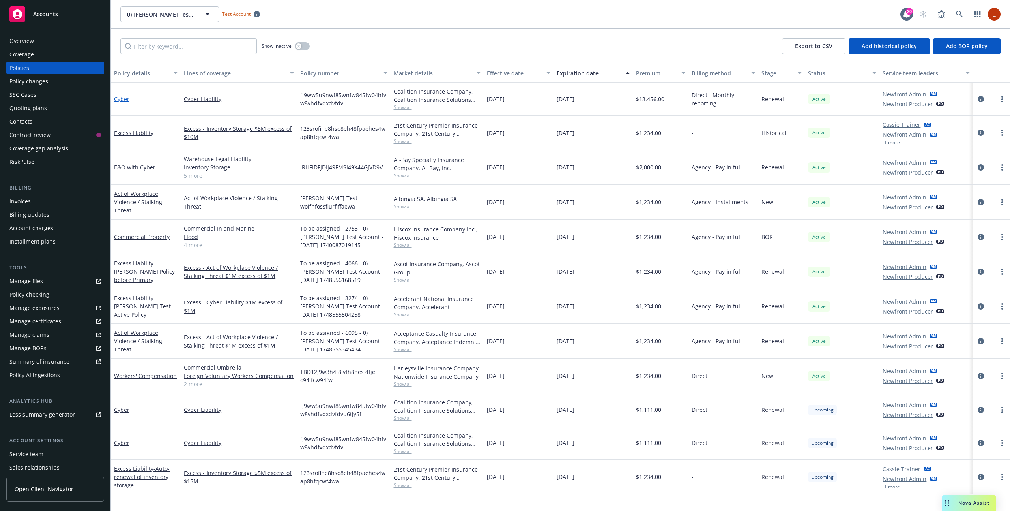
click at [124, 102] on link "Cyber" at bounding box center [121, 98] width 15 height 7
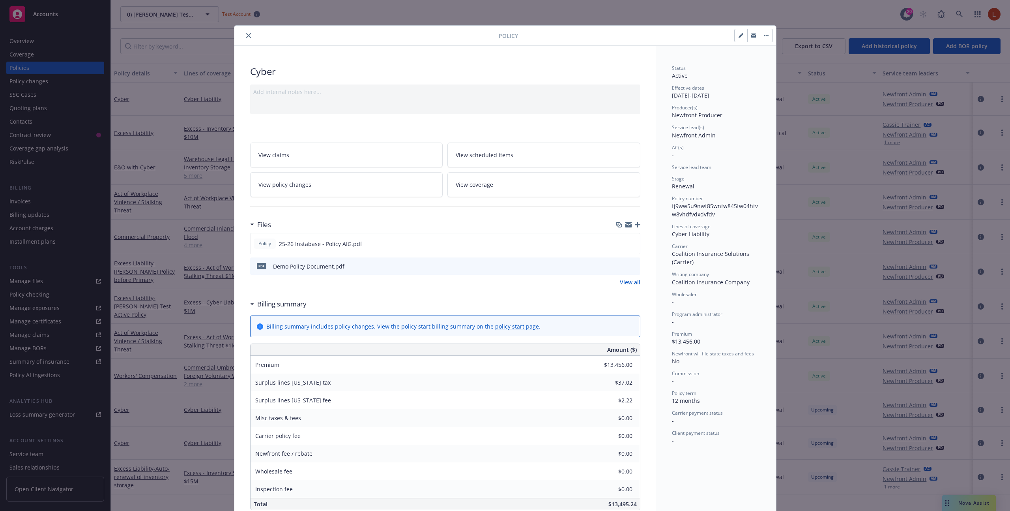
click at [628, 279] on link "View all" at bounding box center [630, 282] width 21 height 8
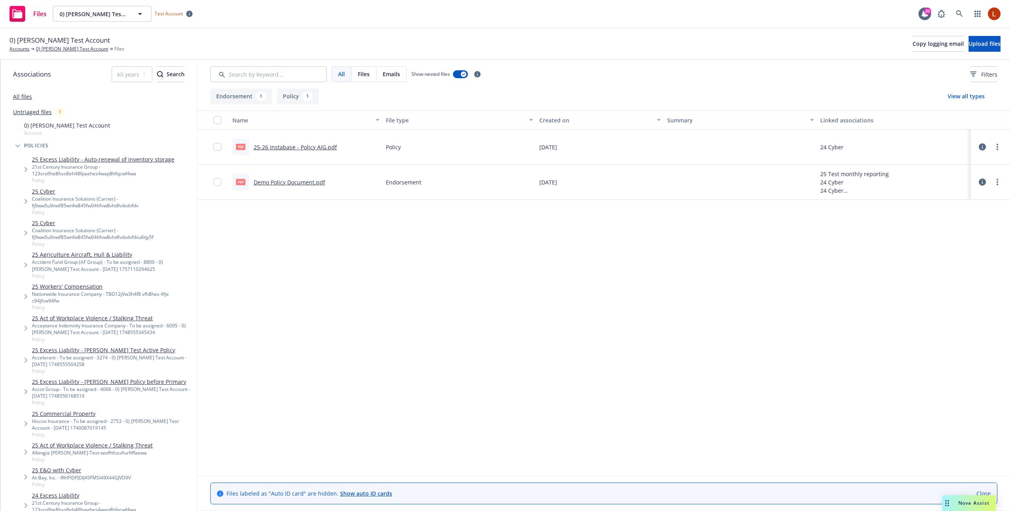
click at [984, 148] on icon at bounding box center [982, 146] width 7 height 7
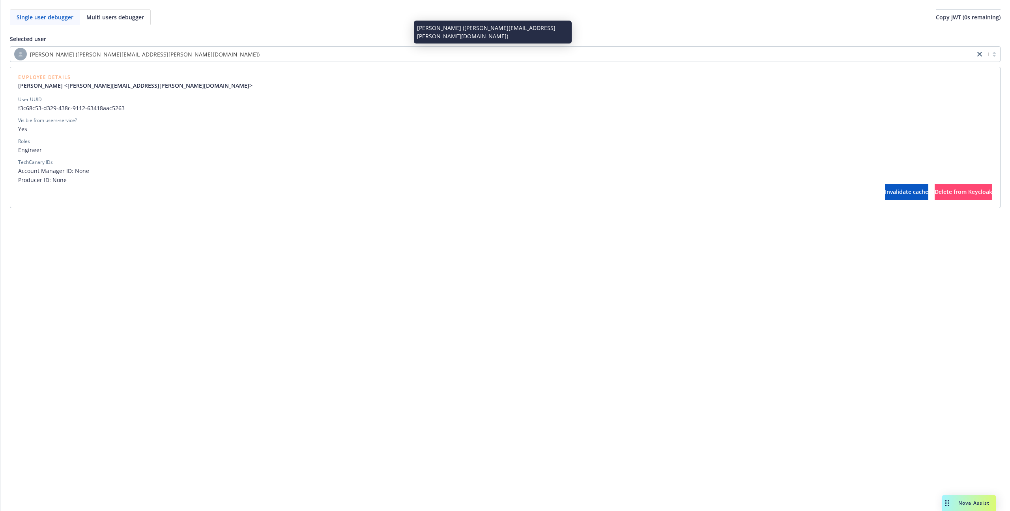
click at [136, 51] on div "[PERSON_NAME] ([PERSON_NAME][EMAIL_ADDRESS][PERSON_NAME][DOMAIN_NAME])" at bounding box center [492, 54] width 957 height 13
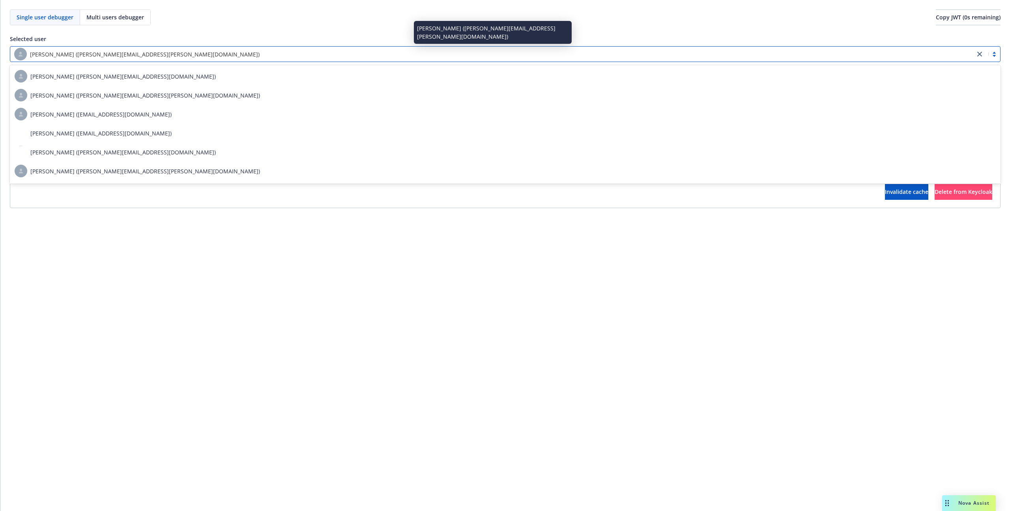
paste input "9376556d-3ccd-4c03-9b0a-3b000a410629"
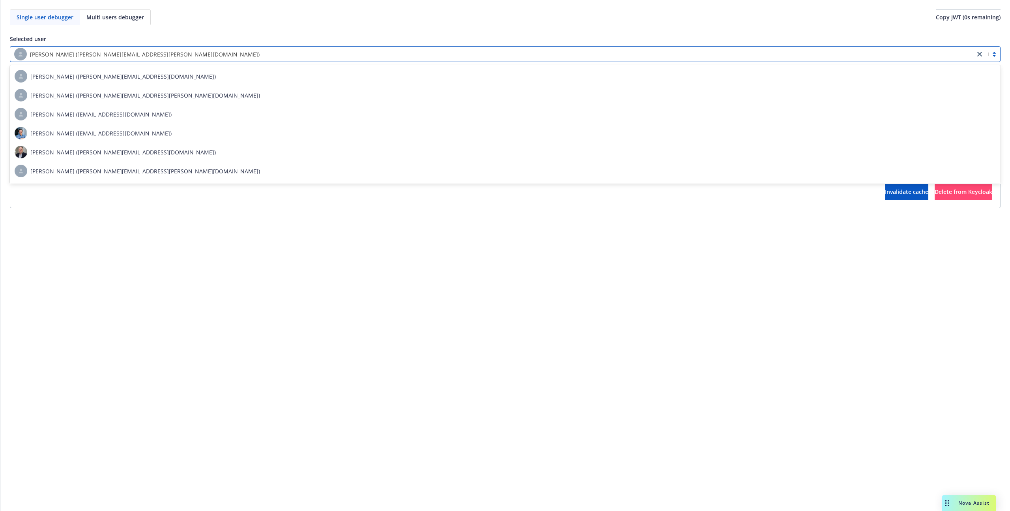
type input "9376556d-3ccd-4c03-9b0a-3b000a410629"
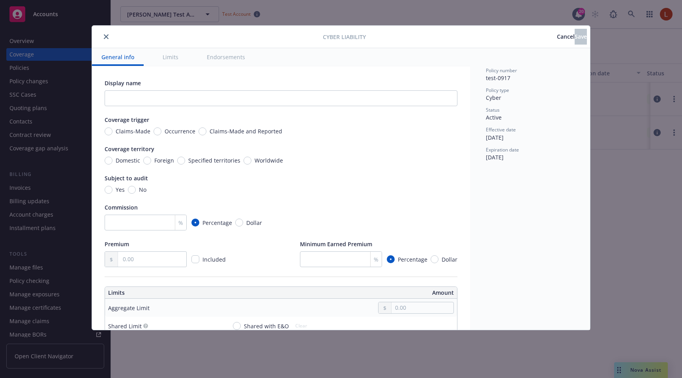
click at [174, 163] on div "Domestic Foreign Specified territories Worldwide" at bounding box center [194, 160] width 178 height 8
click at [179, 162] on input "Specified territories" at bounding box center [181, 161] width 8 height 8
radio input "true"
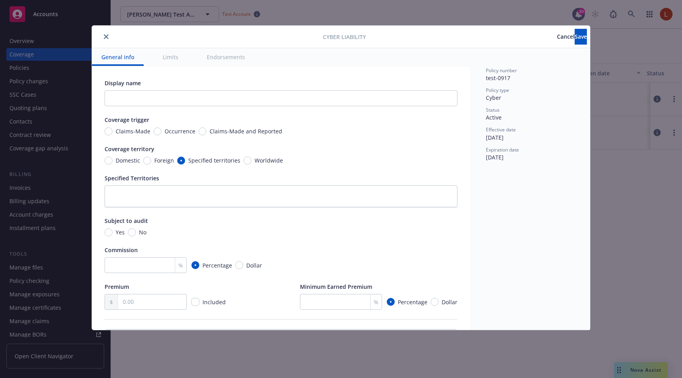
click at [240, 160] on div "Domestic Foreign Specified territories Worldwide" at bounding box center [194, 160] width 178 height 8
click at [248, 161] on input "Worldwide" at bounding box center [248, 161] width 8 height 8
radio input "true"
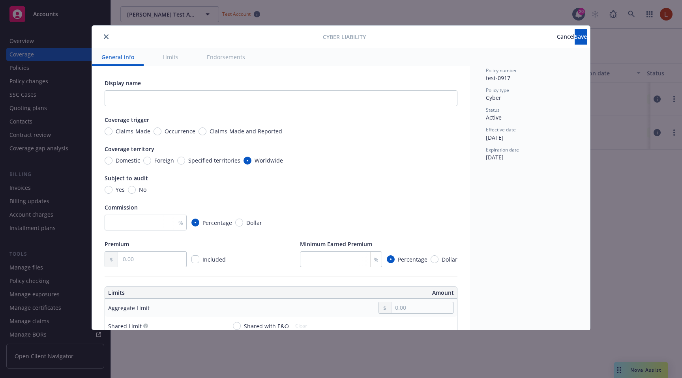
click at [193, 159] on span "Specified territories" at bounding box center [214, 160] width 52 height 8
click at [185, 159] on input "Specified territories" at bounding box center [181, 161] width 8 height 8
radio input "true"
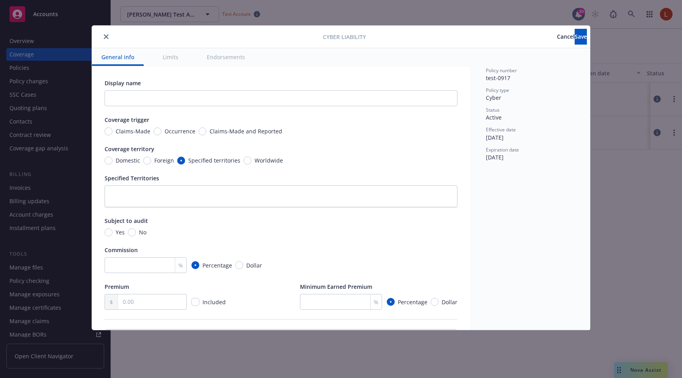
click at [557, 39] on span "Cancel" at bounding box center [566, 36] width 18 height 7
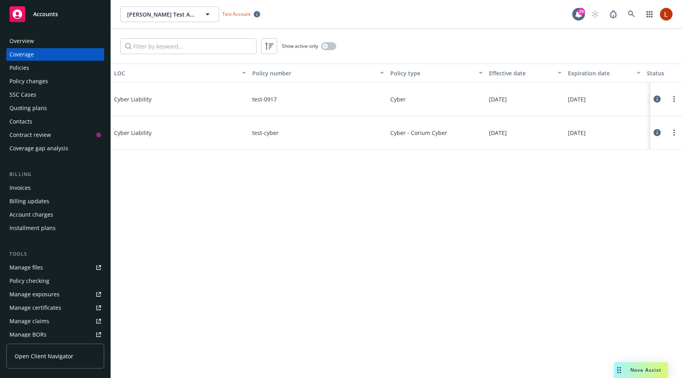
click at [657, 99] on icon at bounding box center [657, 99] width 7 height 7
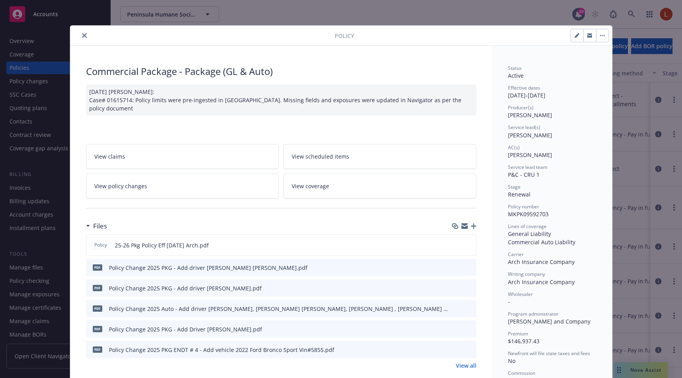
scroll to position [24, 0]
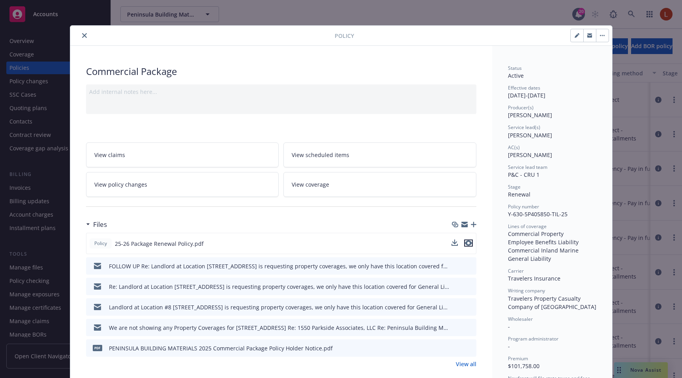
click at [468, 240] on icon "preview file" at bounding box center [468, 243] width 7 height 6
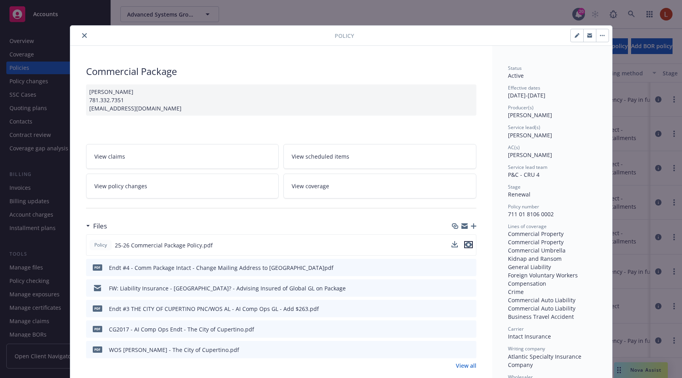
click at [470, 246] on icon "preview file" at bounding box center [468, 245] width 7 height 6
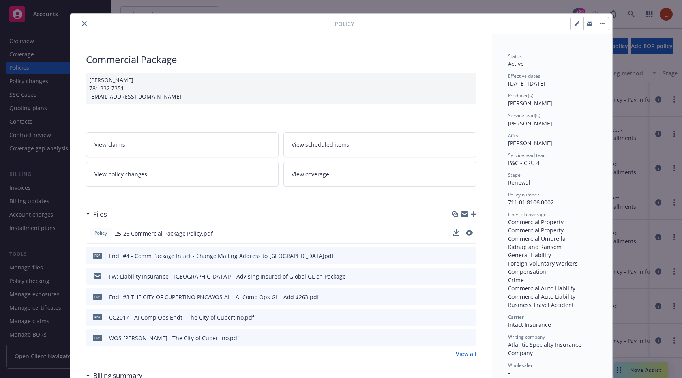
click at [335, 178] on link "View coverage" at bounding box center [379, 174] width 193 height 25
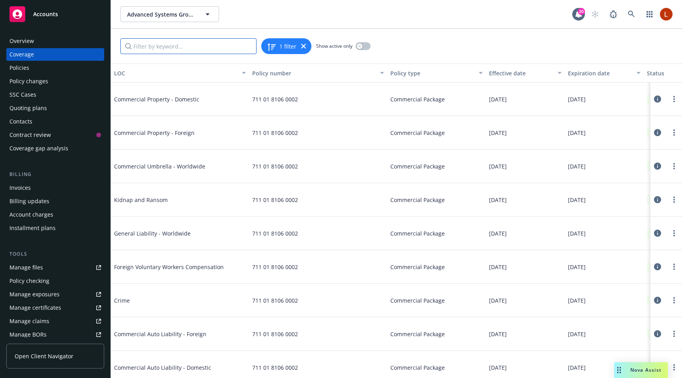
click at [205, 44] on input "Filter by keyword..." at bounding box center [188, 46] width 136 height 16
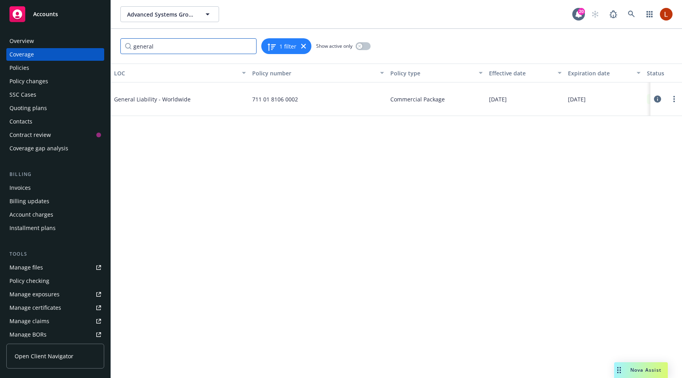
type input "general"
click at [657, 99] on icon at bounding box center [657, 99] width 7 height 7
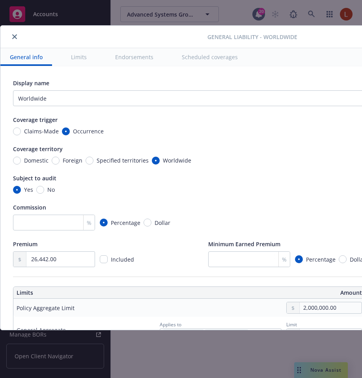
click at [15, 41] on button "close" at bounding box center [14, 36] width 9 height 9
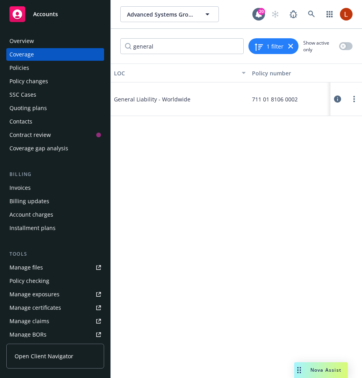
click at [338, 100] on icon at bounding box center [337, 99] width 7 height 7
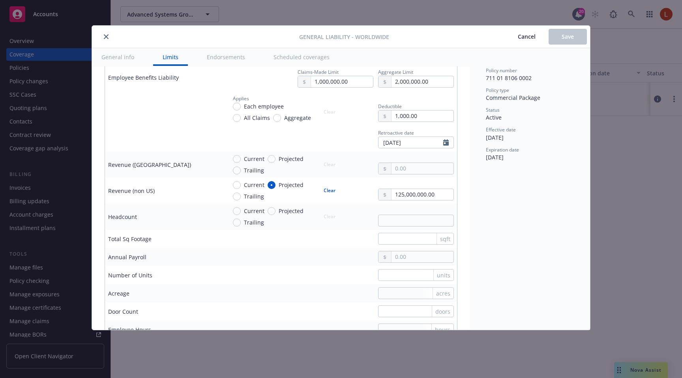
scroll to position [280, 0]
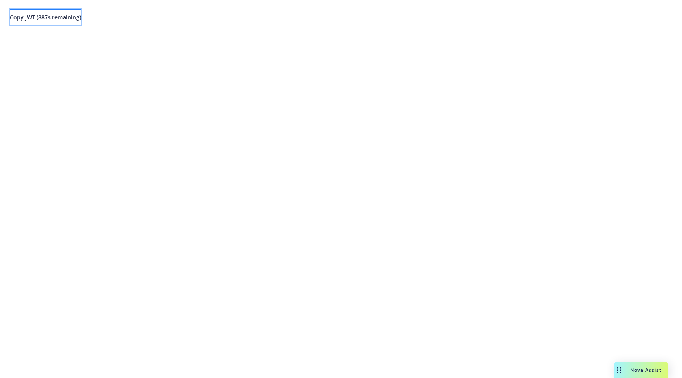
click at [81, 21] on button "Copy JWT ( 887 s remaining)" at bounding box center [45, 17] width 71 height 16
